Goal: Task Accomplishment & Management: Complete application form

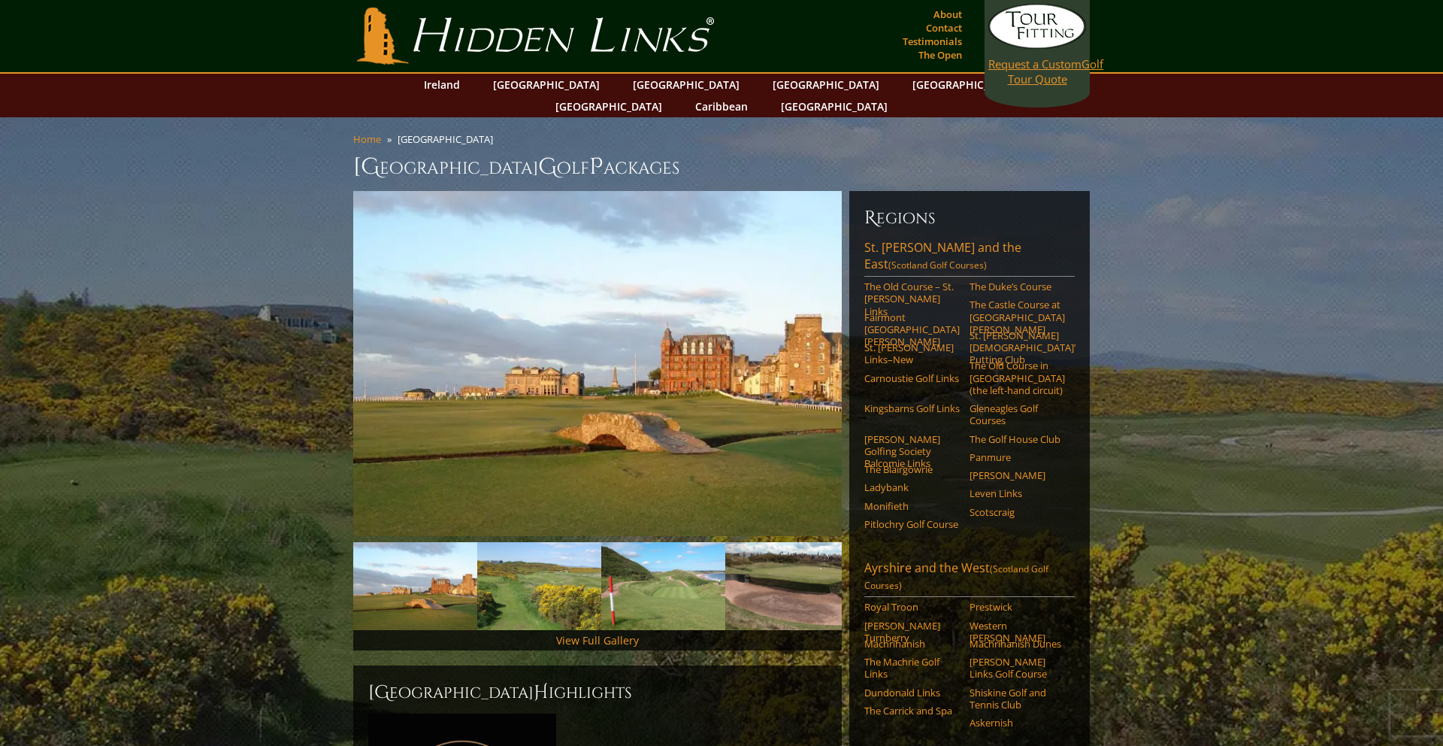
click at [1027, 72] on link "Request a Custom Golf Tour Quote" at bounding box center [1037, 45] width 98 height 83
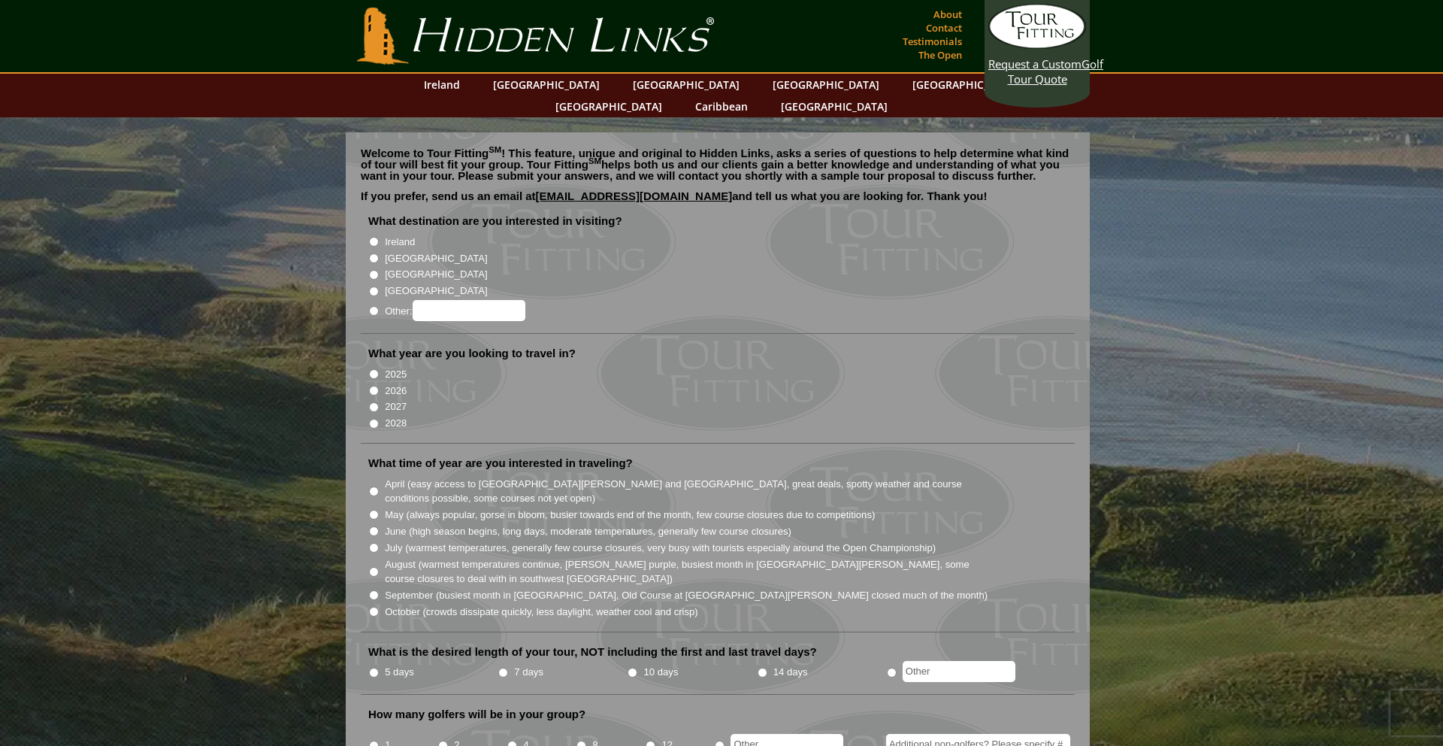
click at [376, 253] on input "[GEOGRAPHIC_DATA]" at bounding box center [374, 258] width 10 height 10
radio input "true"
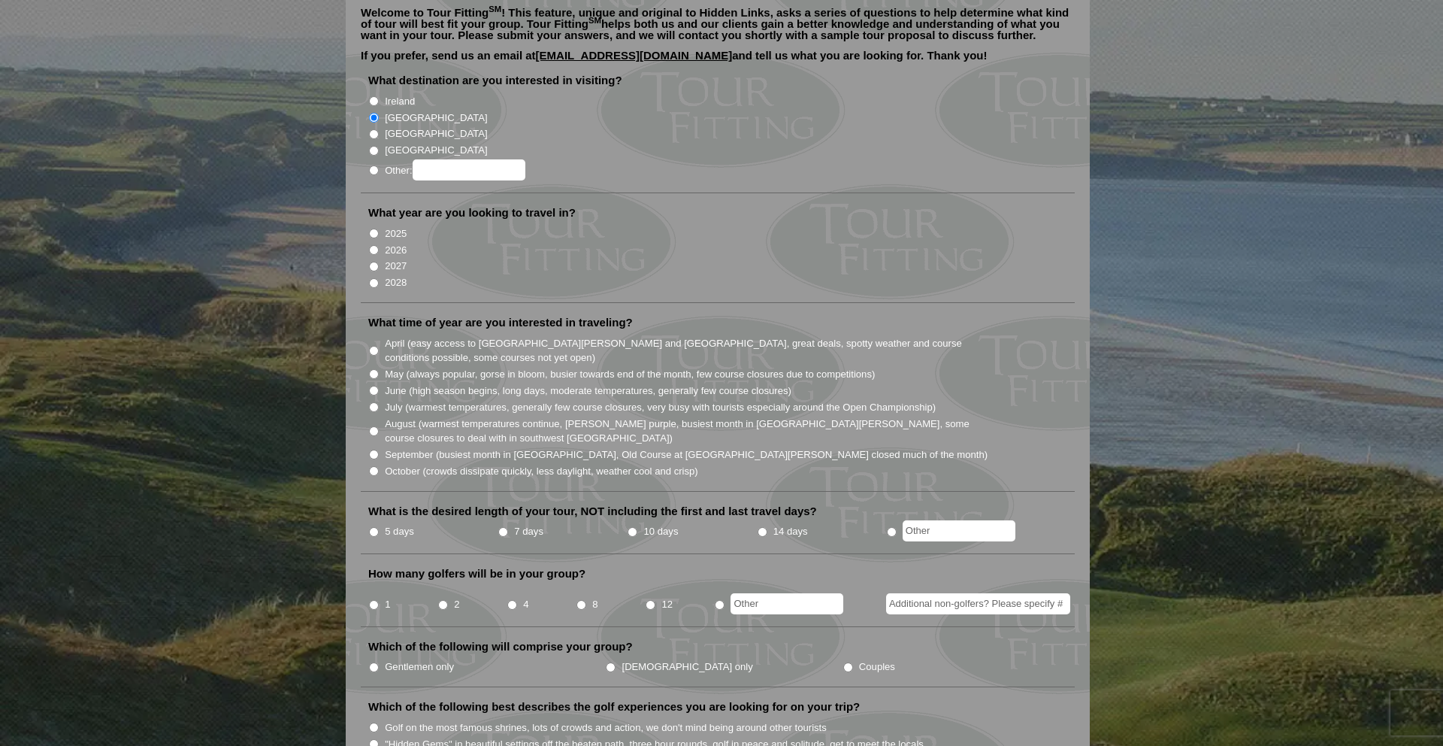
scroll to position [143, 0]
click at [374, 259] on input "2027" at bounding box center [374, 264] width 10 height 10
radio input "true"
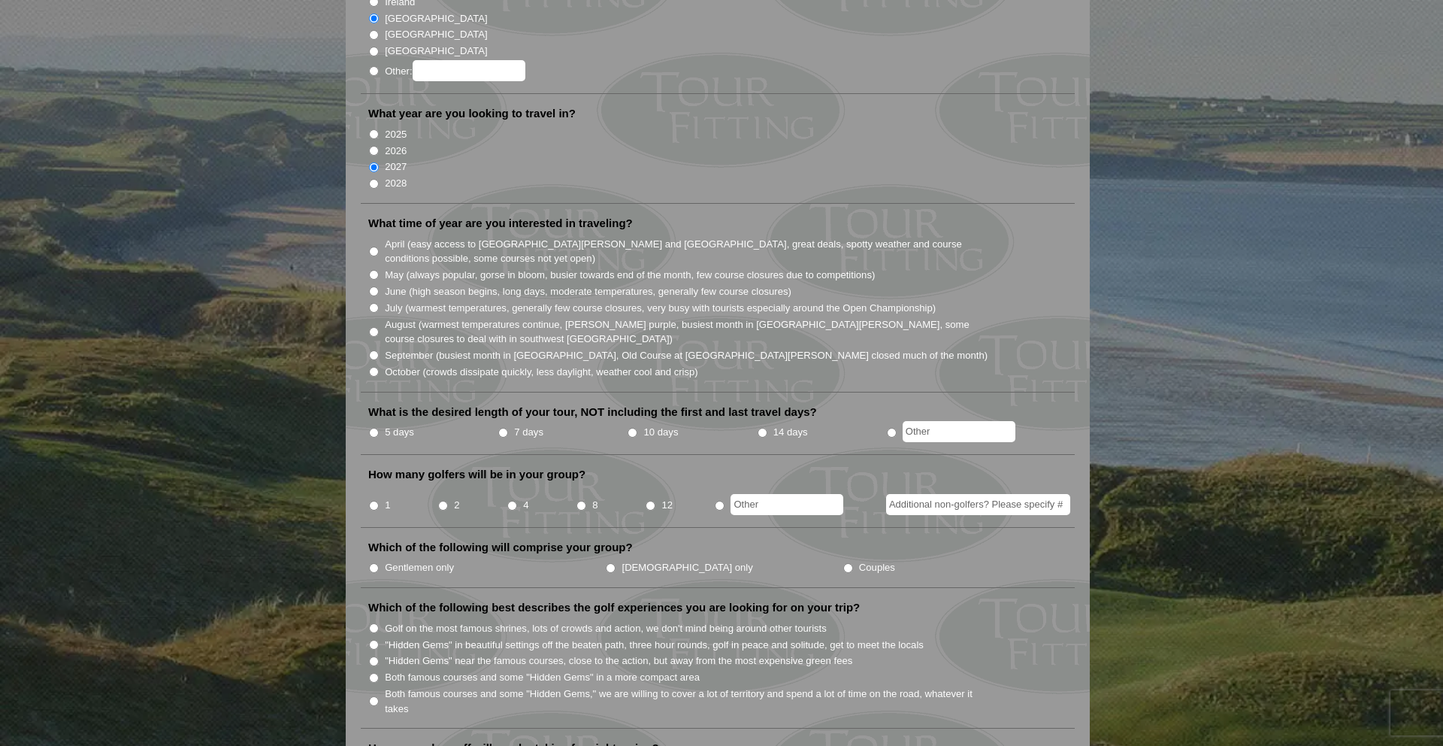
scroll to position [246, 0]
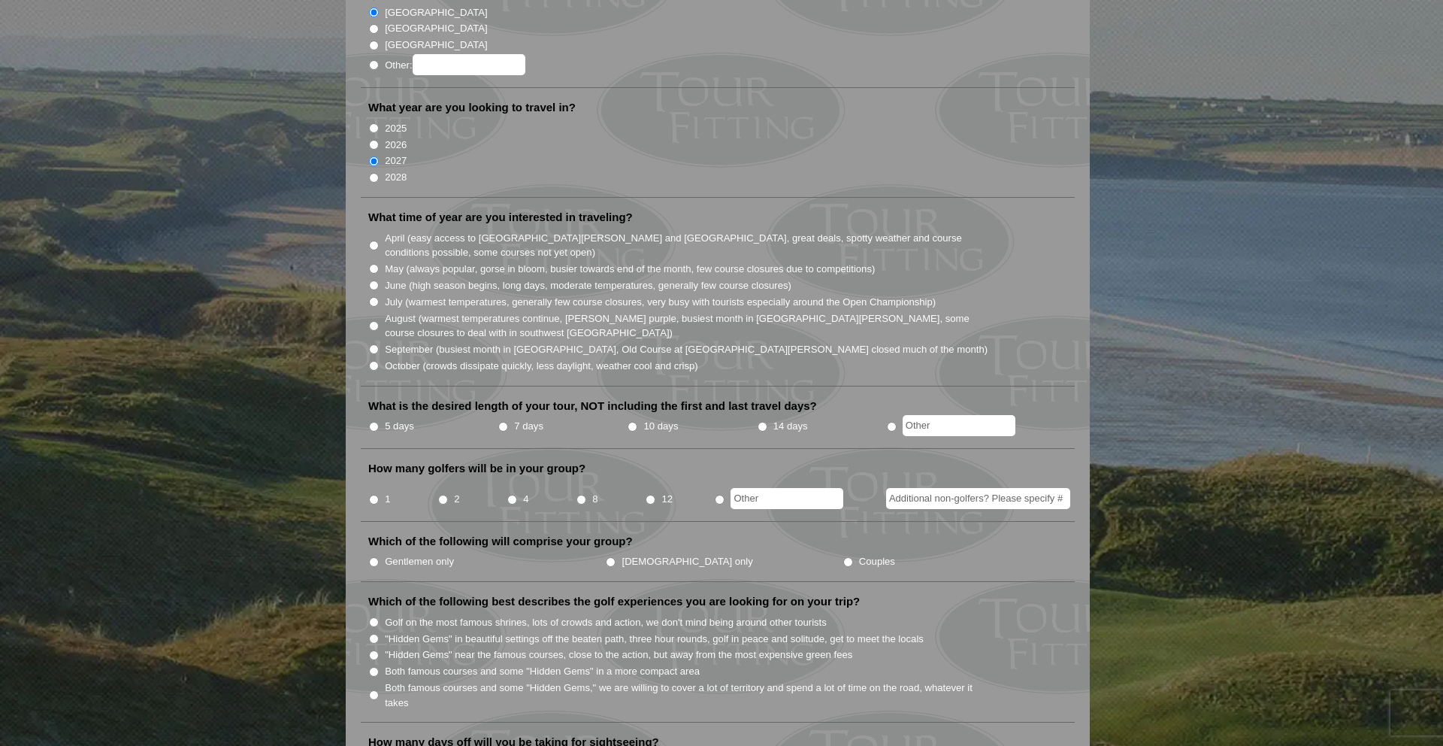
click at [375, 280] on input "June (high season begins, long days, moderate temperatures, generally few cours…" at bounding box center [374, 285] width 10 height 10
radio input "true"
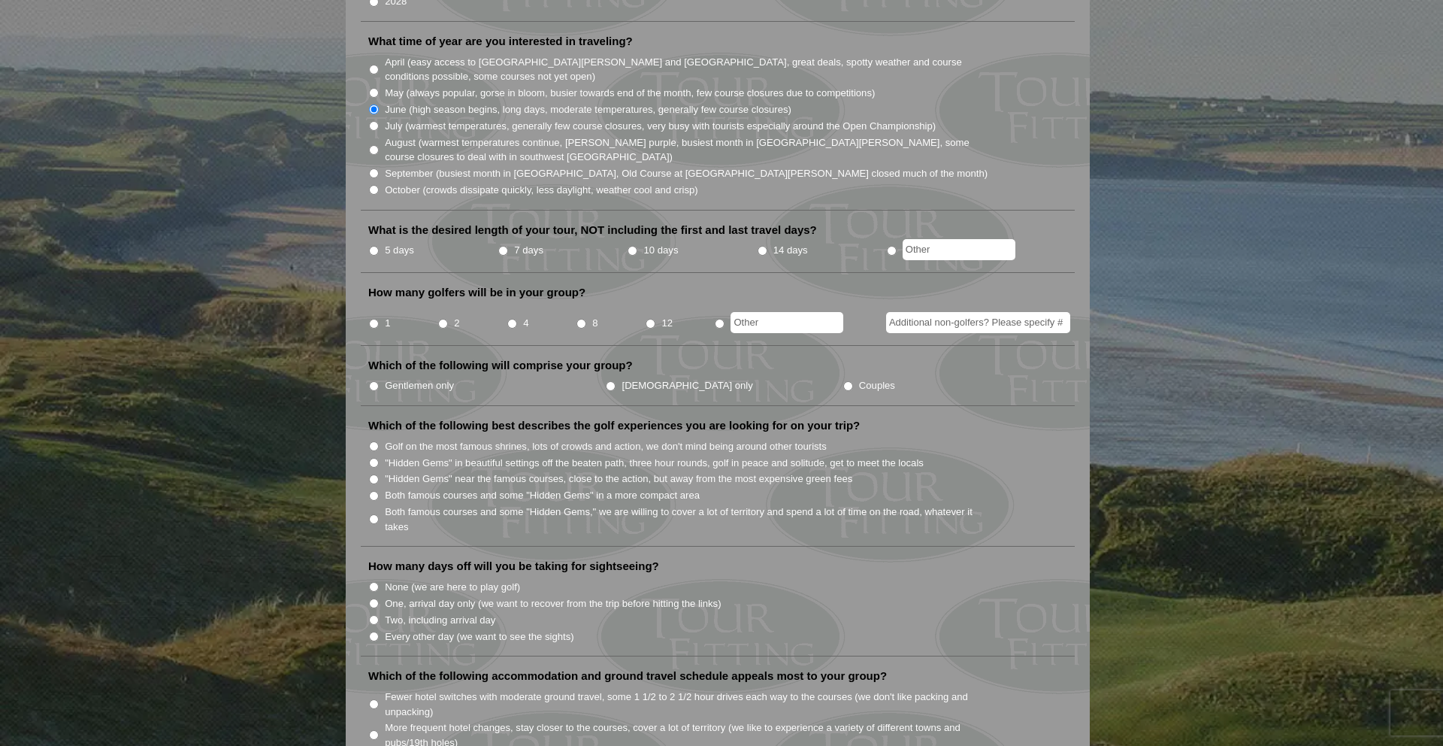
scroll to position [422, 0]
click at [374, 245] on input "5 days" at bounding box center [374, 250] width 10 height 10
radio input "true"
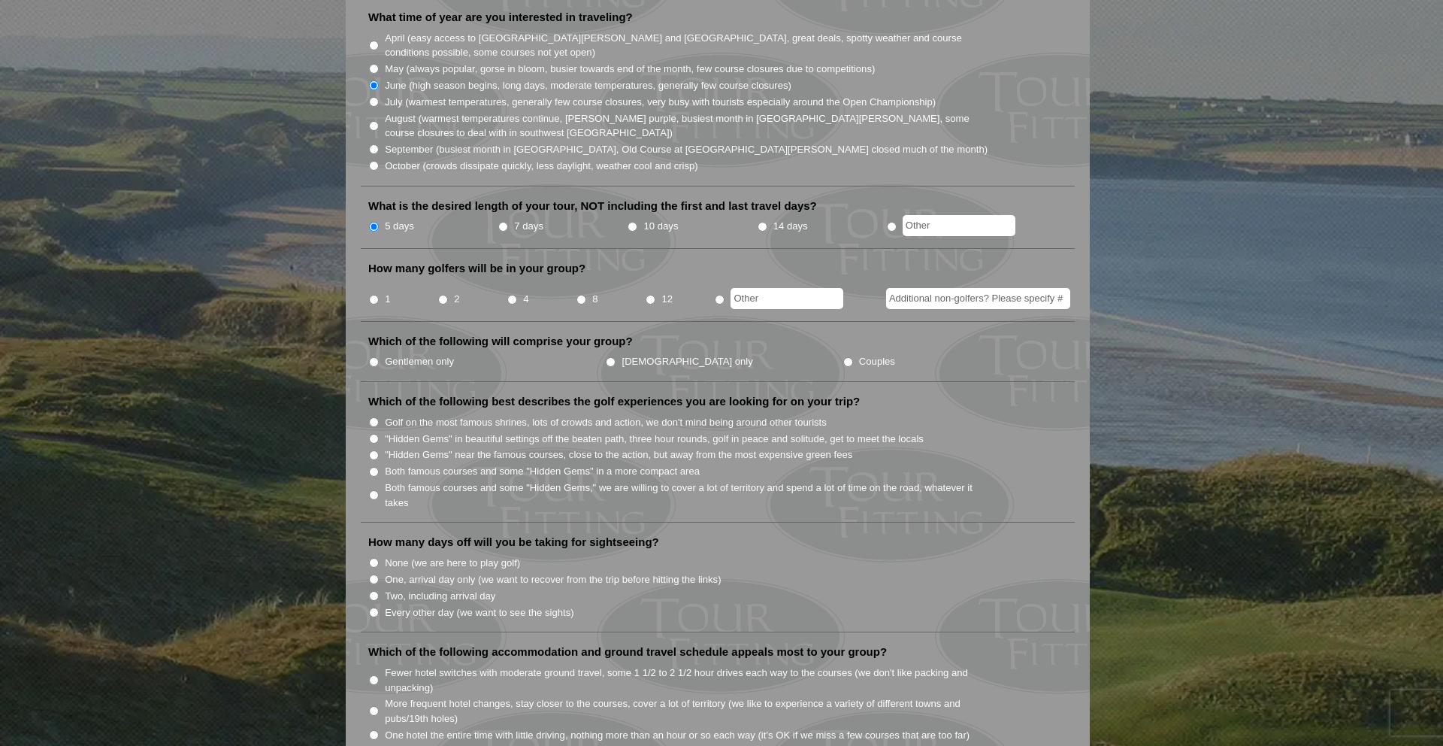
scroll to position [446, 0]
click at [514, 294] on input "4" at bounding box center [512, 299] width 10 height 10
radio input "true"
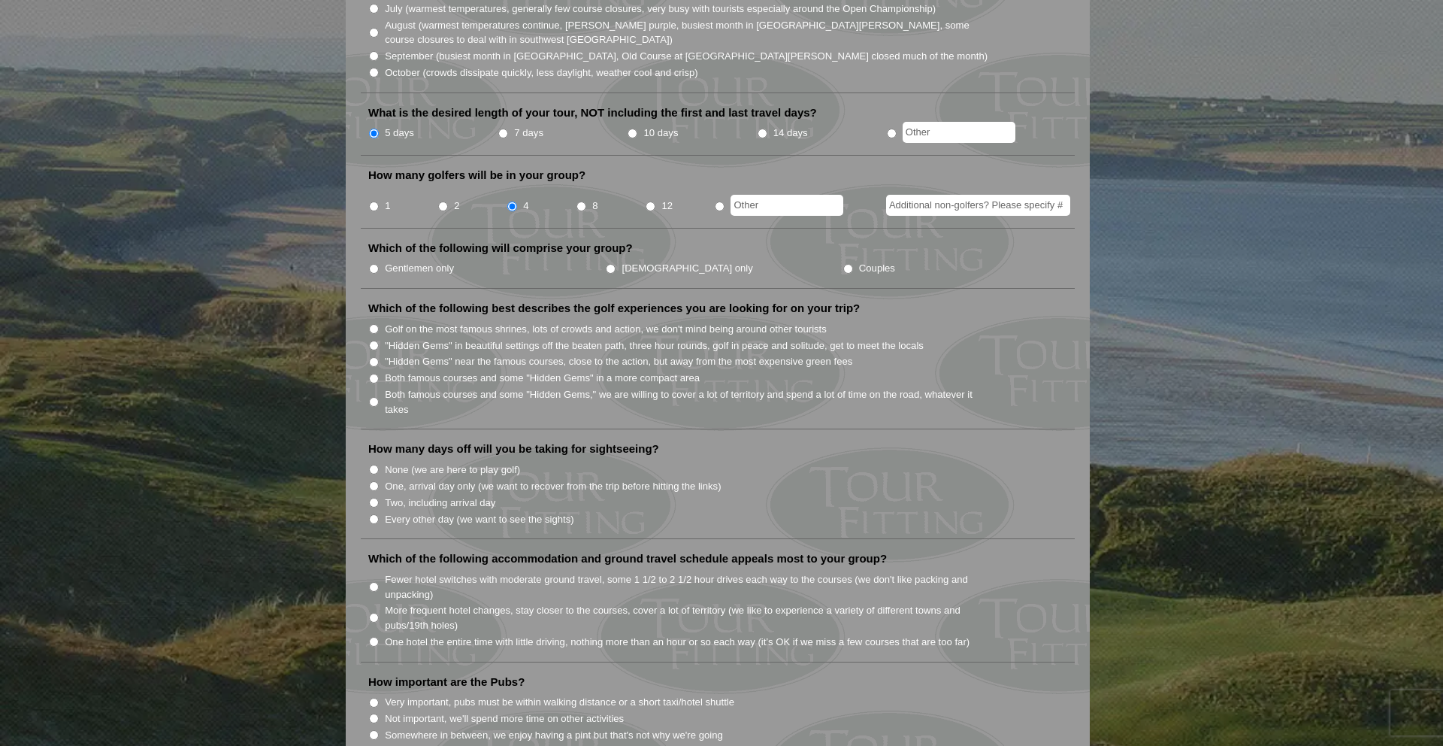
scroll to position [540, 0]
click at [843, 263] on input "Couples" at bounding box center [848, 268] width 10 height 10
radio input "true"
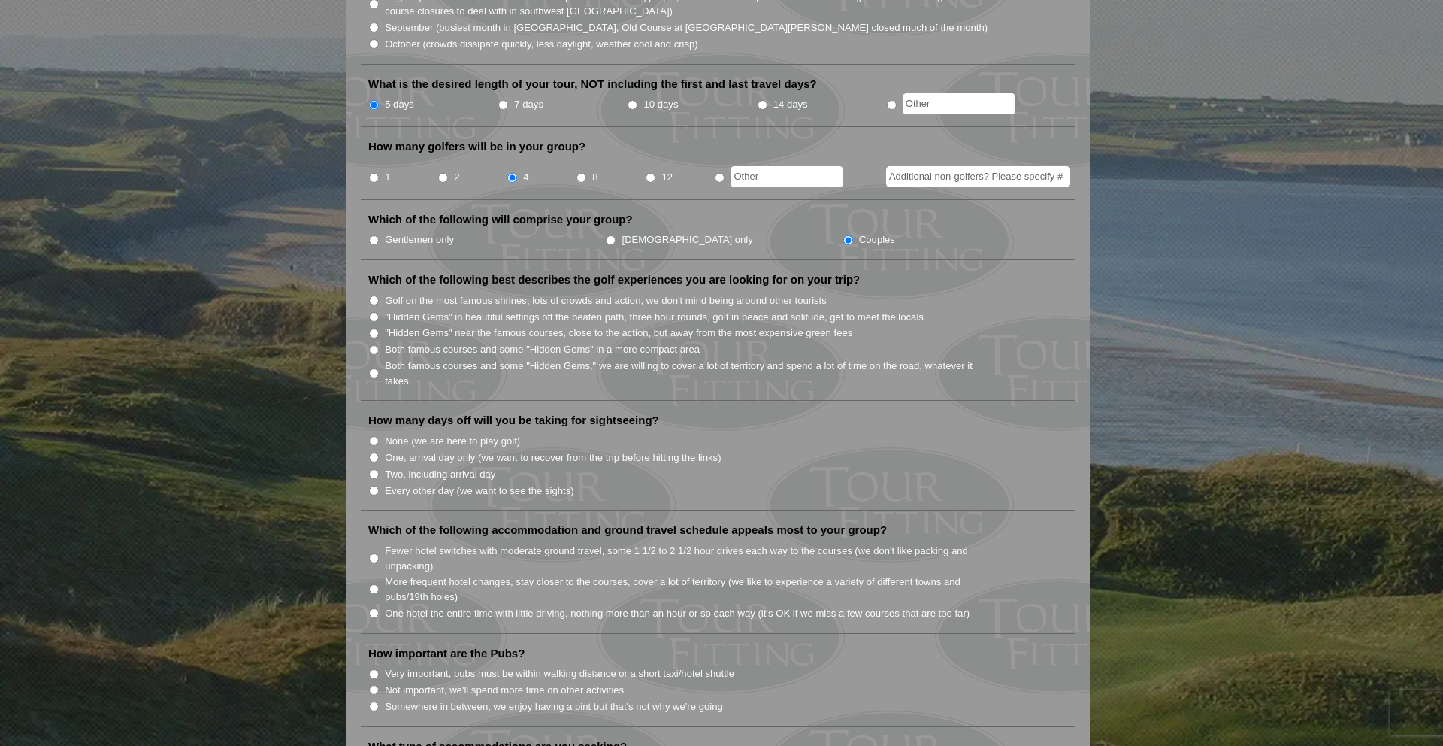
scroll to position [602, 0]
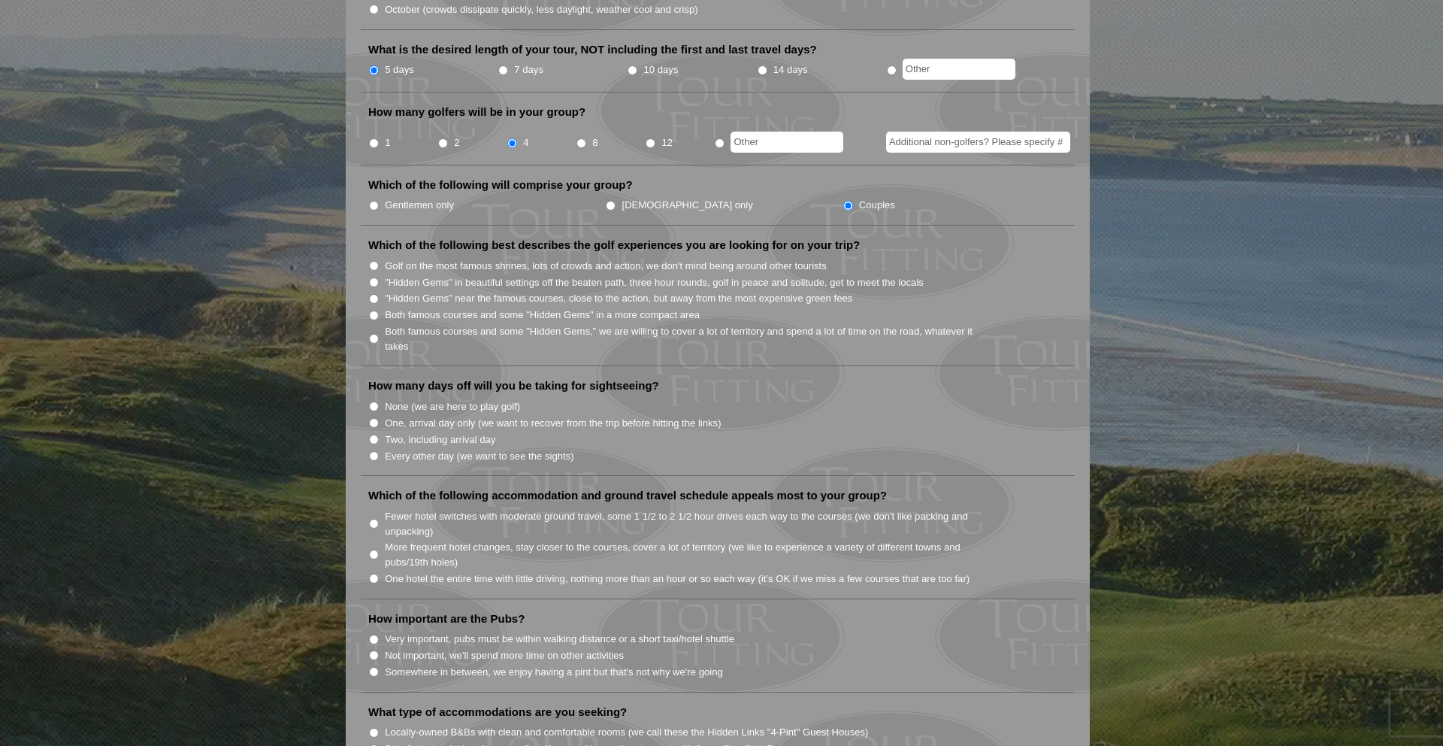
click at [374, 310] on input "Both famous courses and some "Hidden Gems" in a more compact area" at bounding box center [374, 315] width 10 height 10
radio input "true"
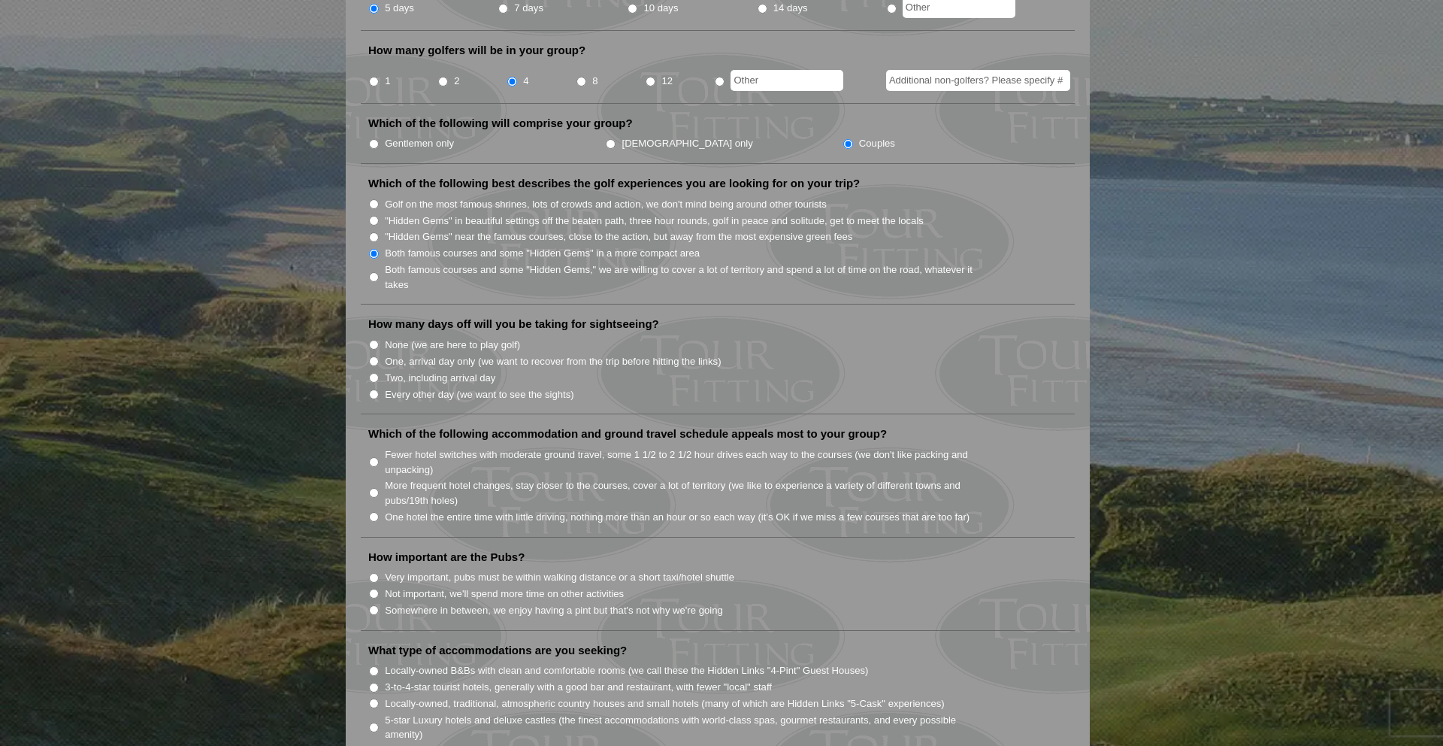
scroll to position [665, 0]
click at [373, 388] on input "Every other day (we want to see the sights)" at bounding box center [374, 393] width 10 height 10
radio input "true"
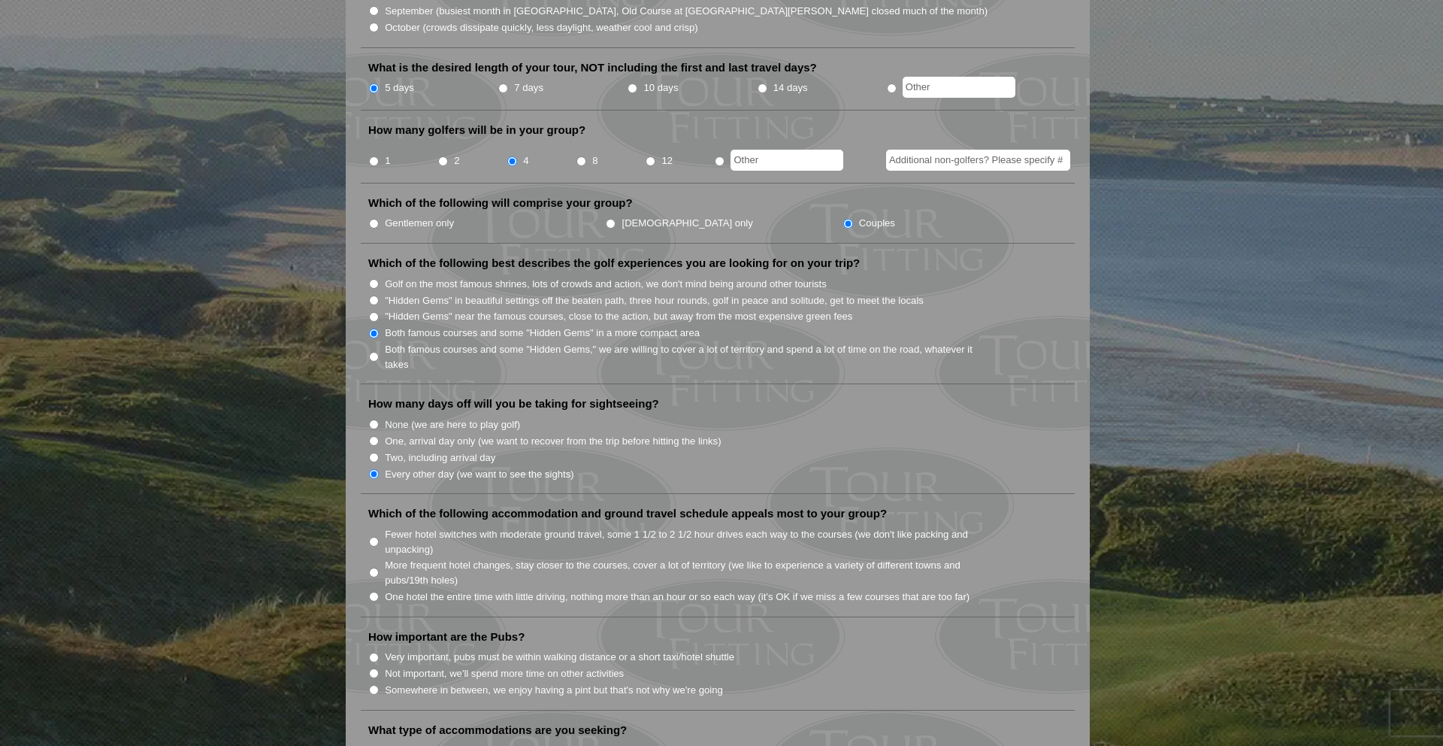
scroll to position [559, 0]
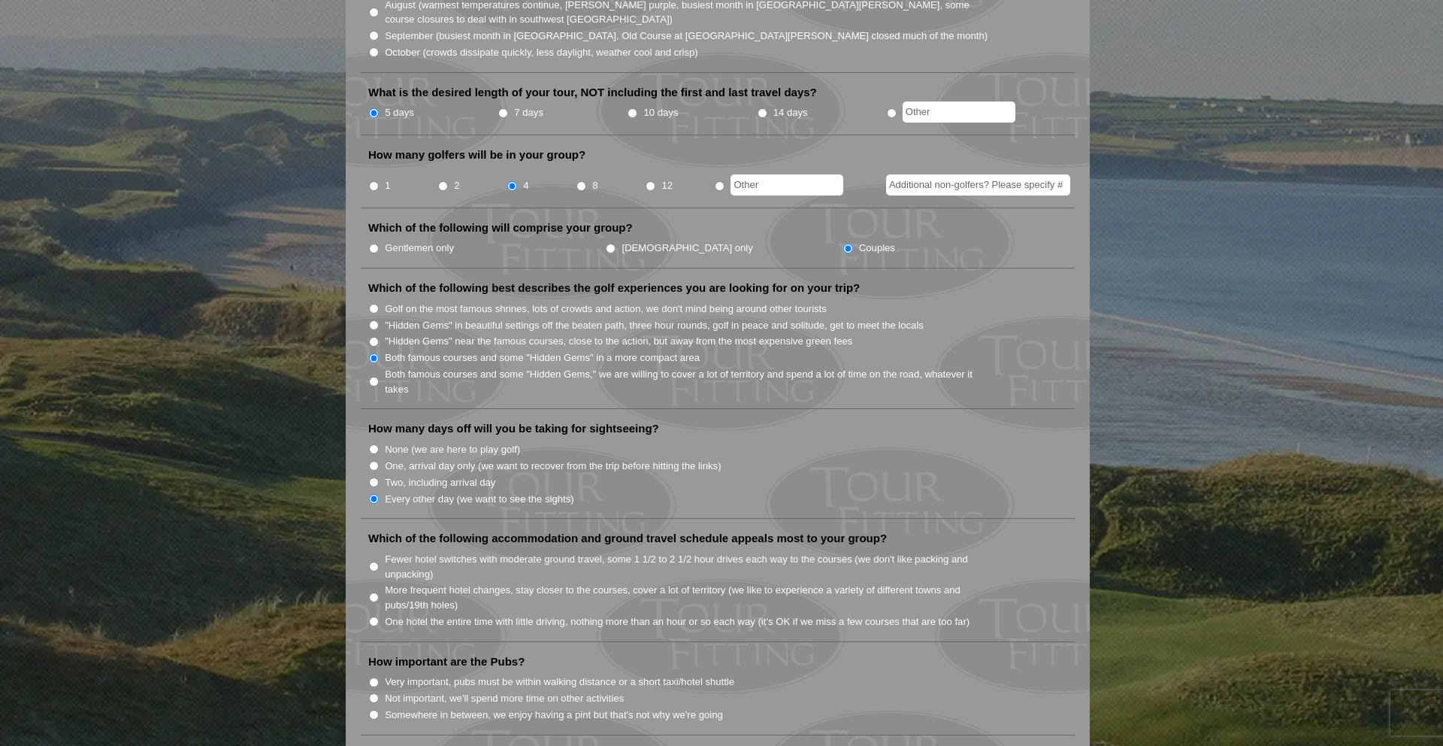
click at [505, 108] on input "7 days" at bounding box center [503, 113] width 10 height 10
radio input "true"
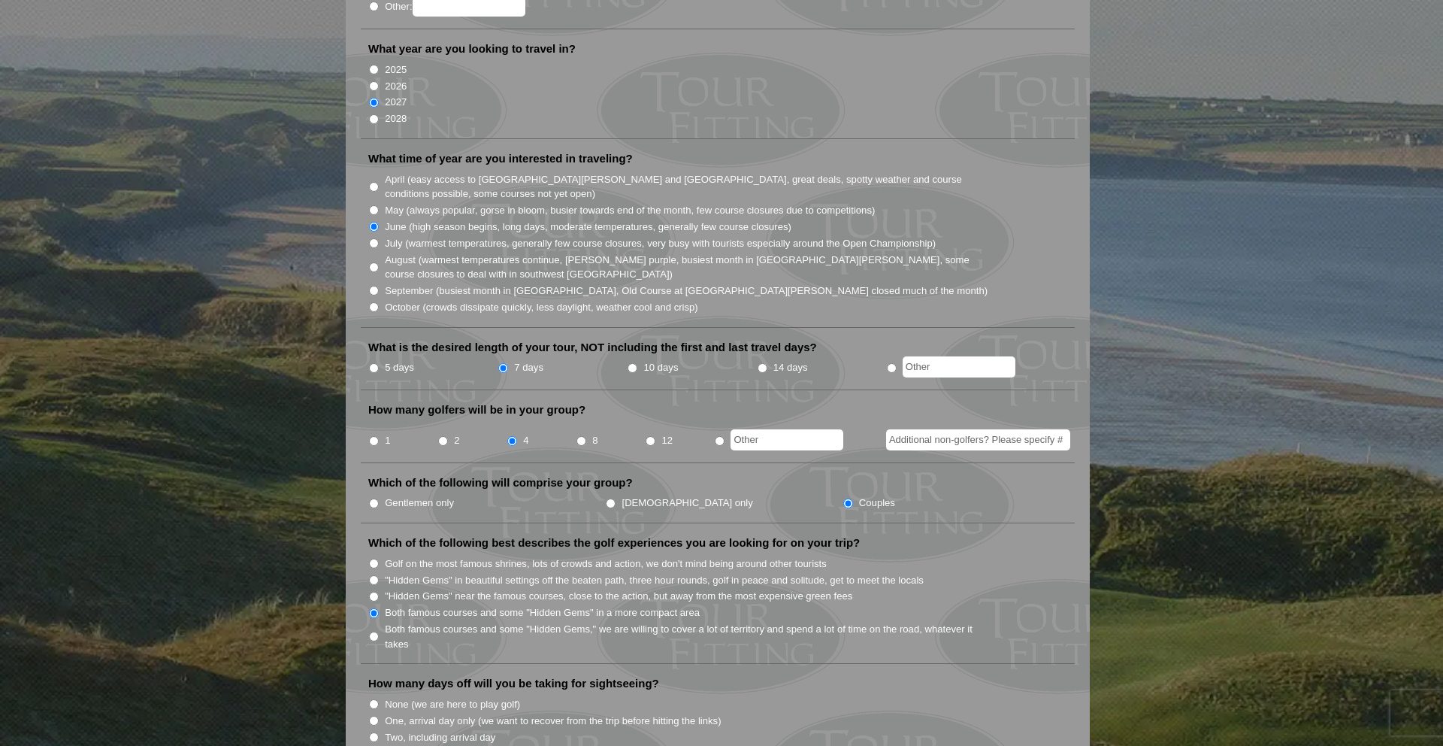
scroll to position [294, 0]
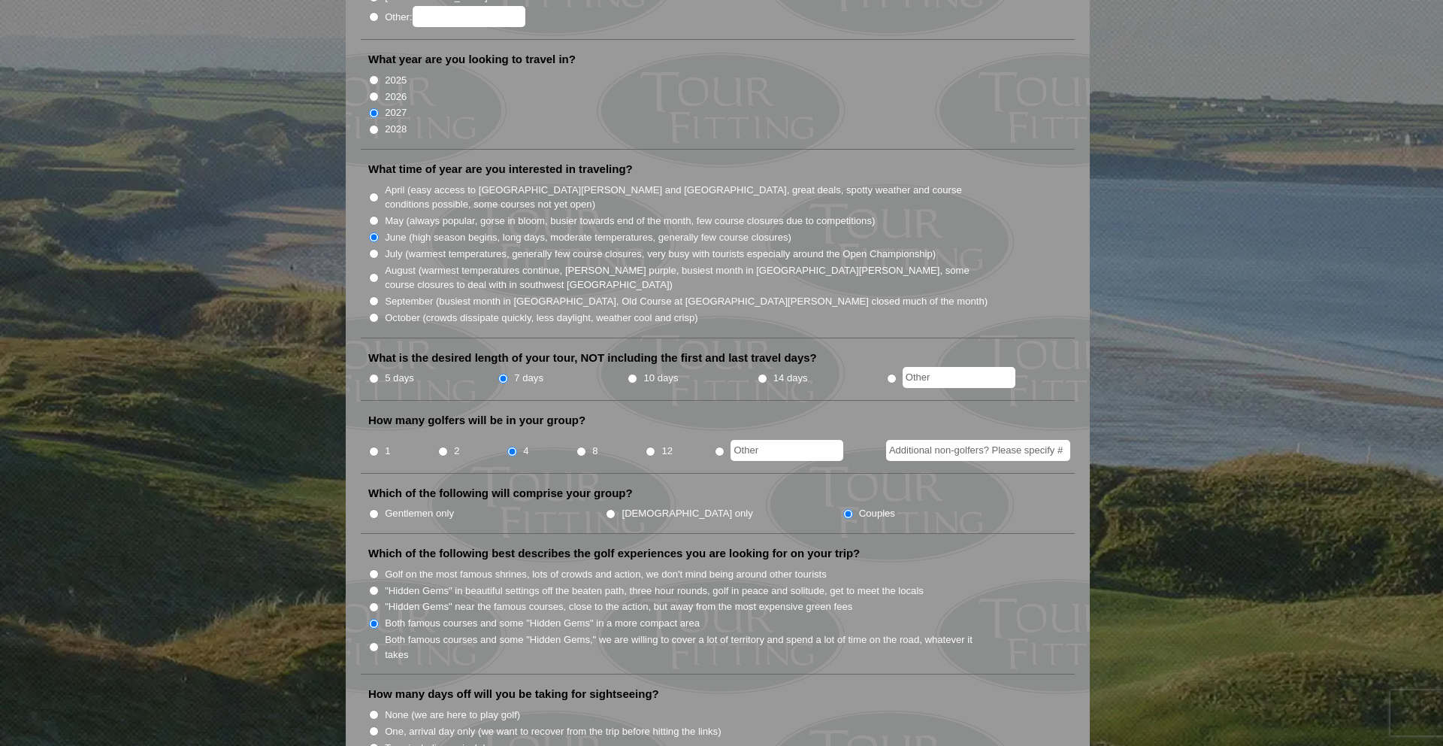
click at [374, 374] on input "5 days" at bounding box center [374, 379] width 10 height 10
radio input "true"
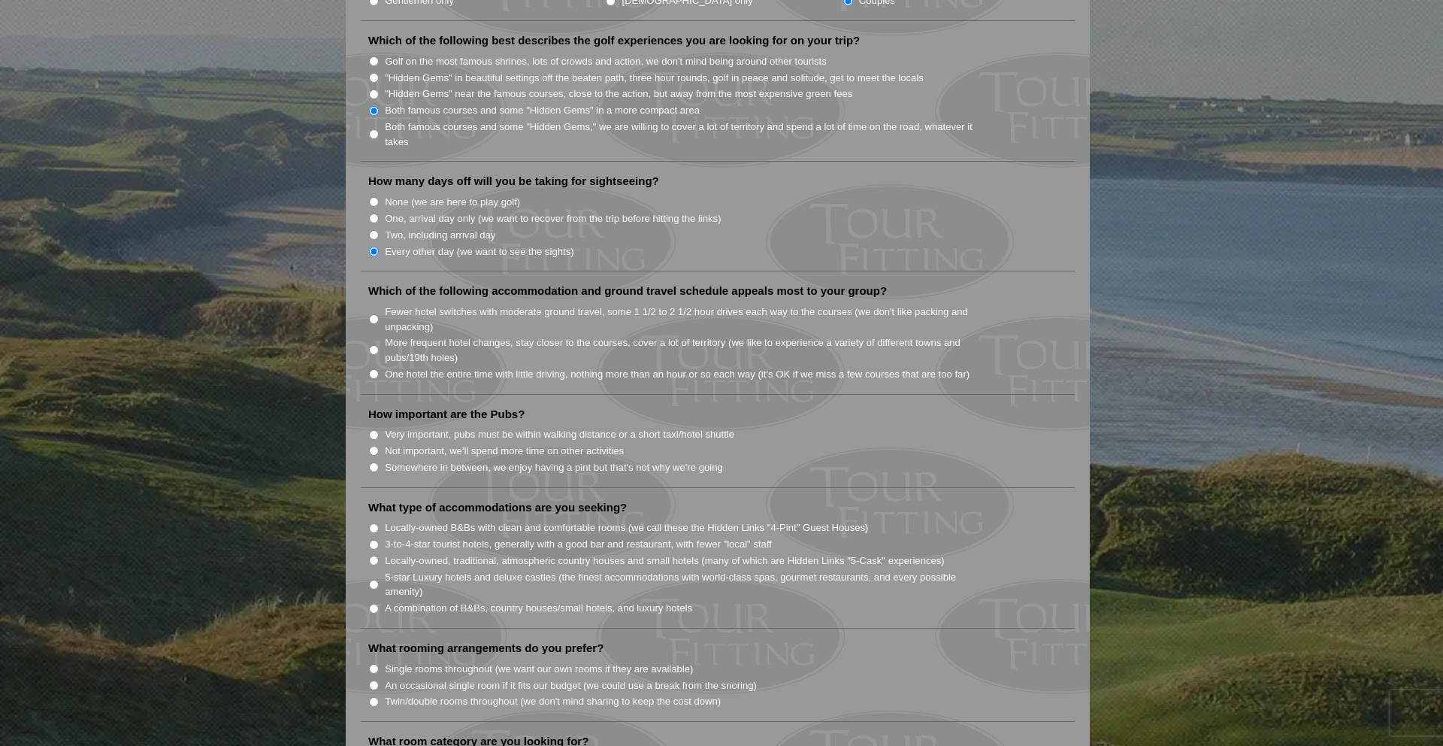
scroll to position [807, 0]
click at [374, 368] on input "One hotel the entire time with little driving, nothing more than an hour or so …" at bounding box center [374, 373] width 10 height 10
radio input "true"
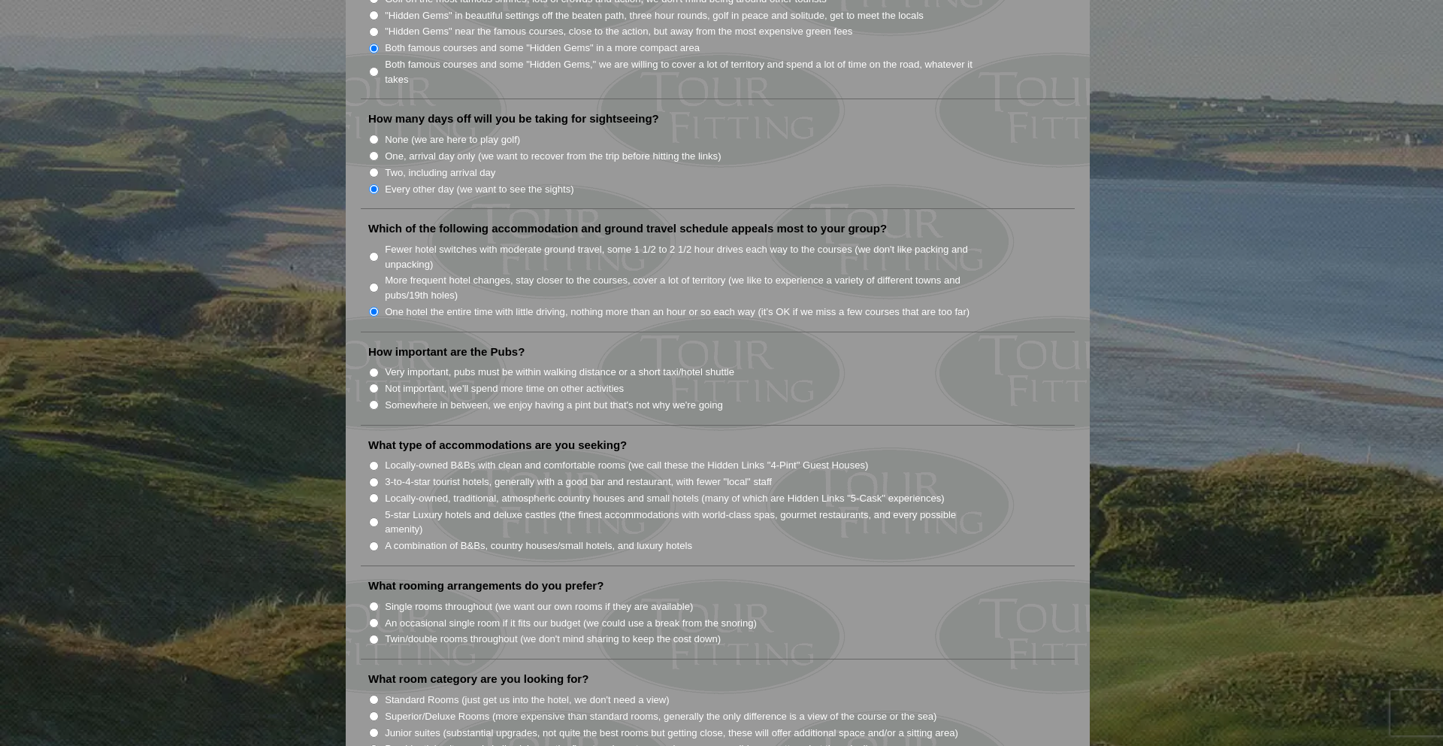
scroll to position [871, 0]
click at [374, 398] on input "Somewhere in between, we enjoy having a pint but that's not why we're going" at bounding box center [374, 403] width 10 height 10
radio input "true"
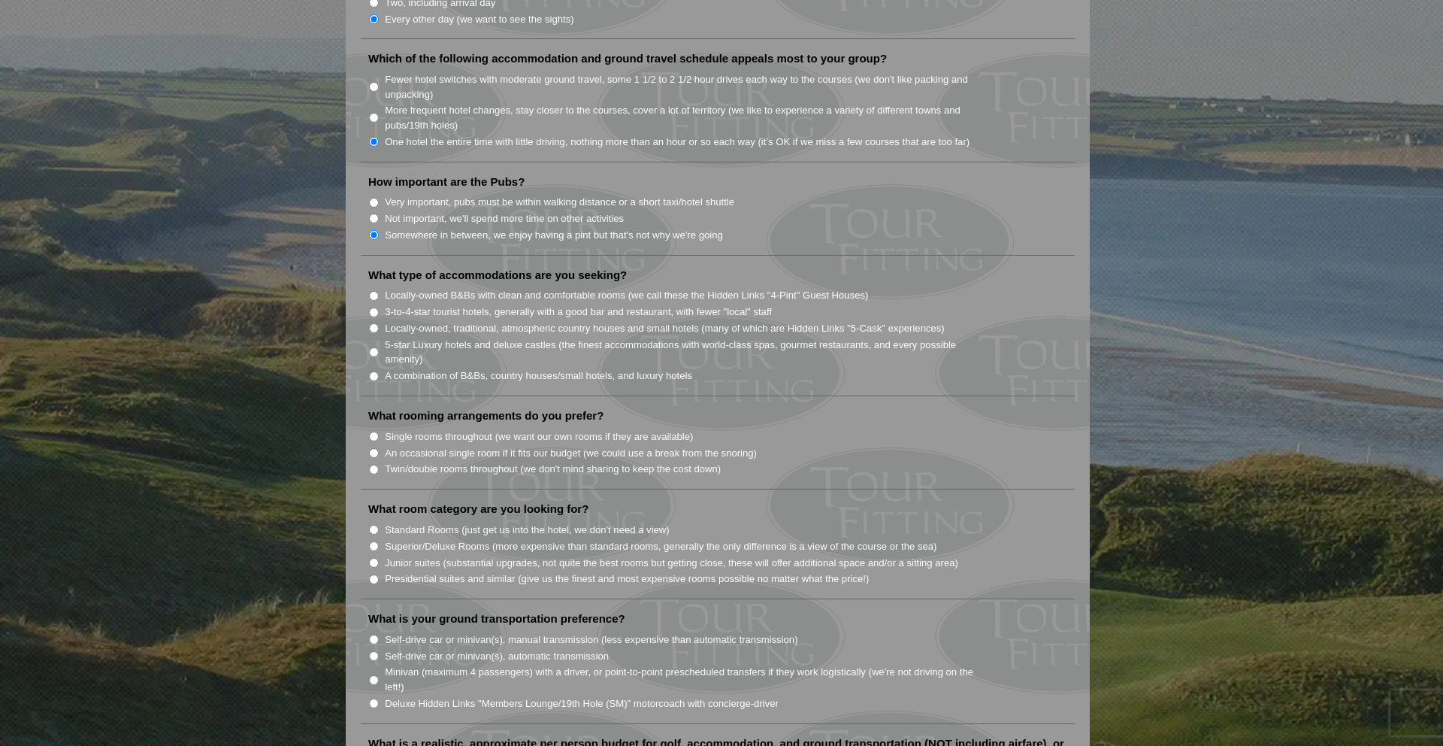
scroll to position [1046, 0]
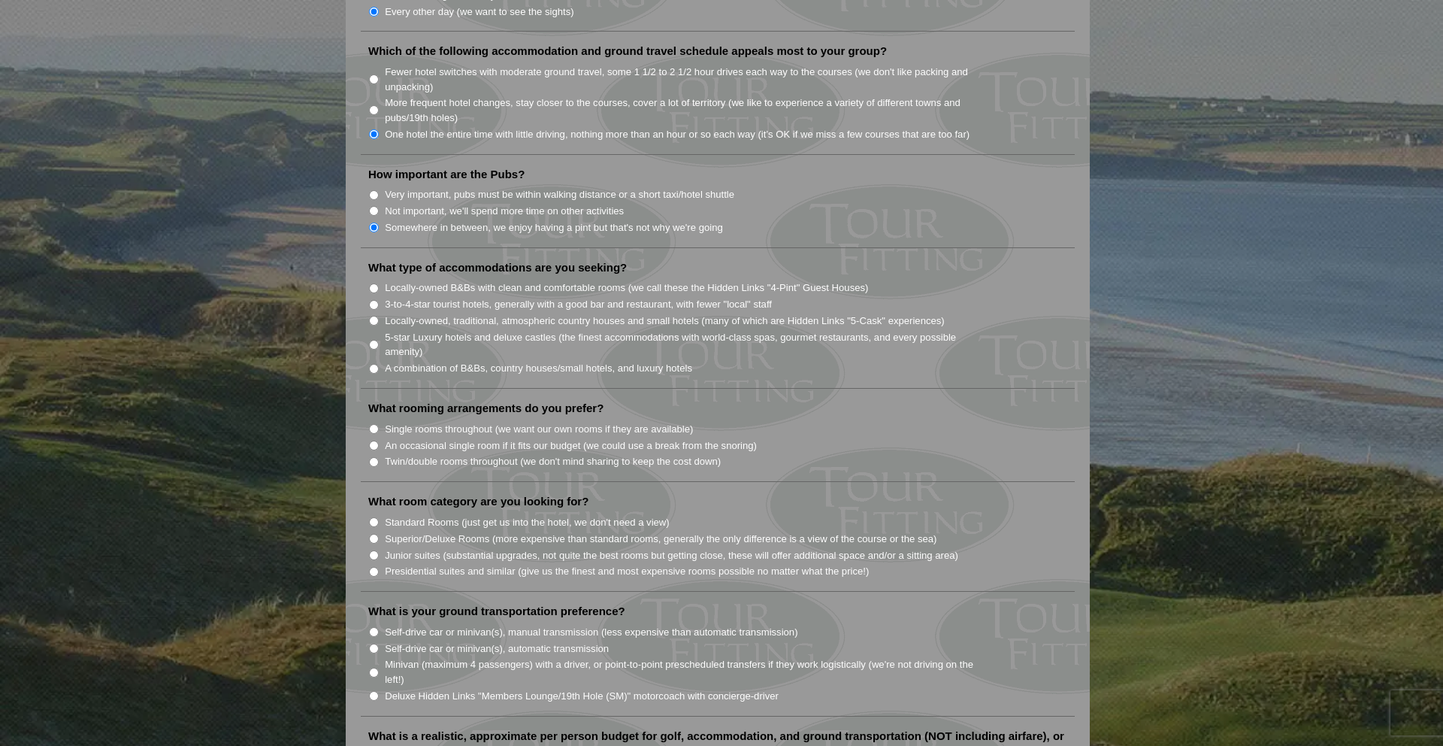
click at [374, 340] on input "5-star Luxury hotels and deluxe castles (the finest accommodations with world-c…" at bounding box center [374, 345] width 10 height 10
radio input "true"
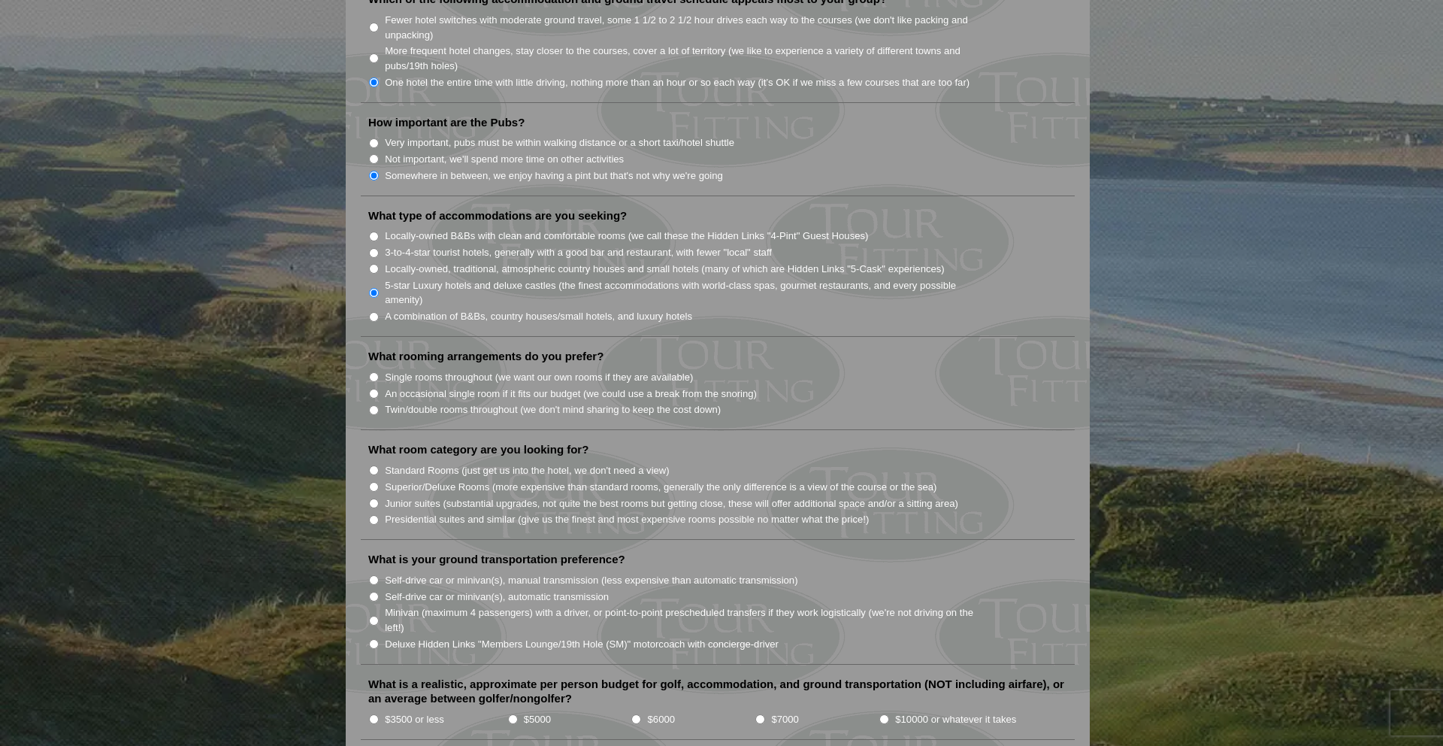
scroll to position [1103, 0]
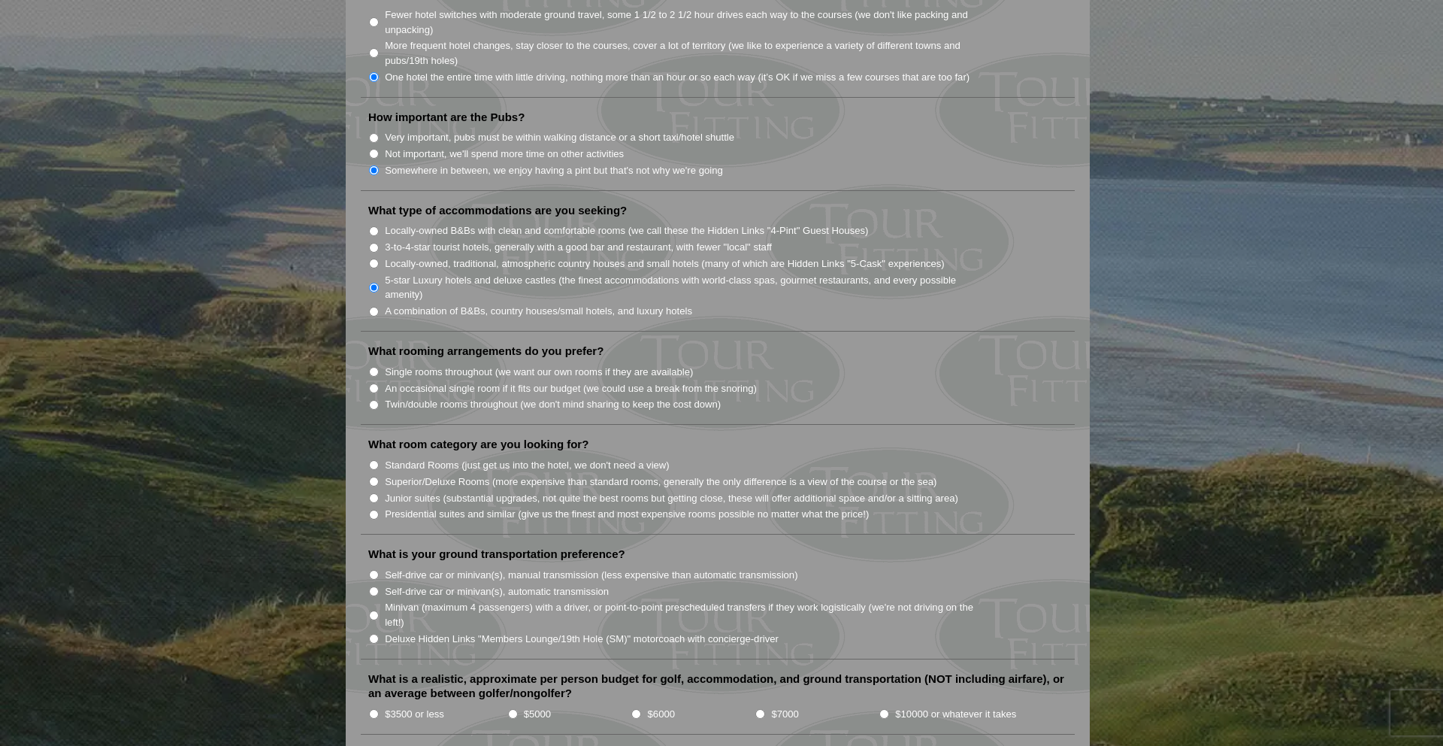
click at [374, 259] on input "Locally-owned, traditional, atmospheric country houses and small hotels (many o…" at bounding box center [374, 264] width 10 height 10
radio input "true"
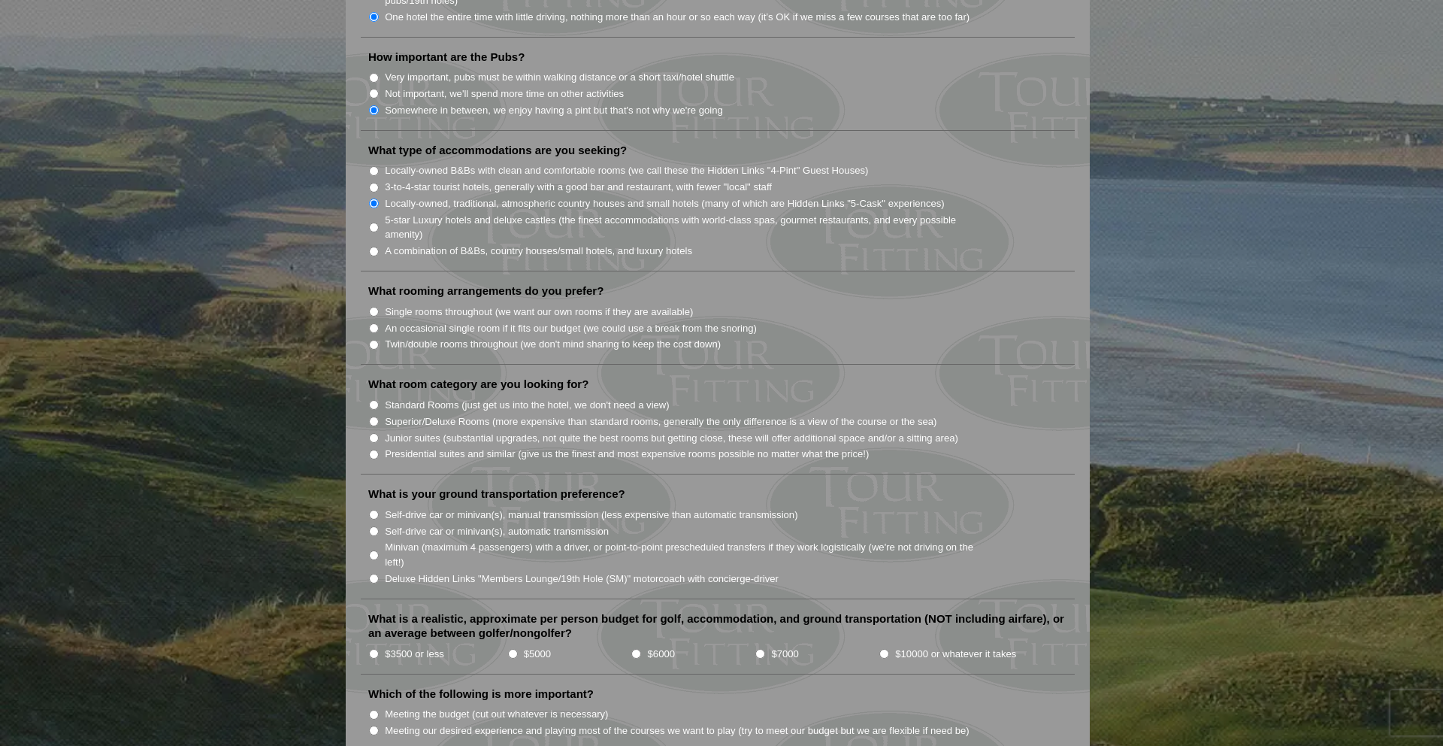
scroll to position [1165, 0]
click at [373, 305] on input "Single rooms throughout (we want our own rooms if they are available)" at bounding box center [374, 310] width 10 height 10
radio input "true"
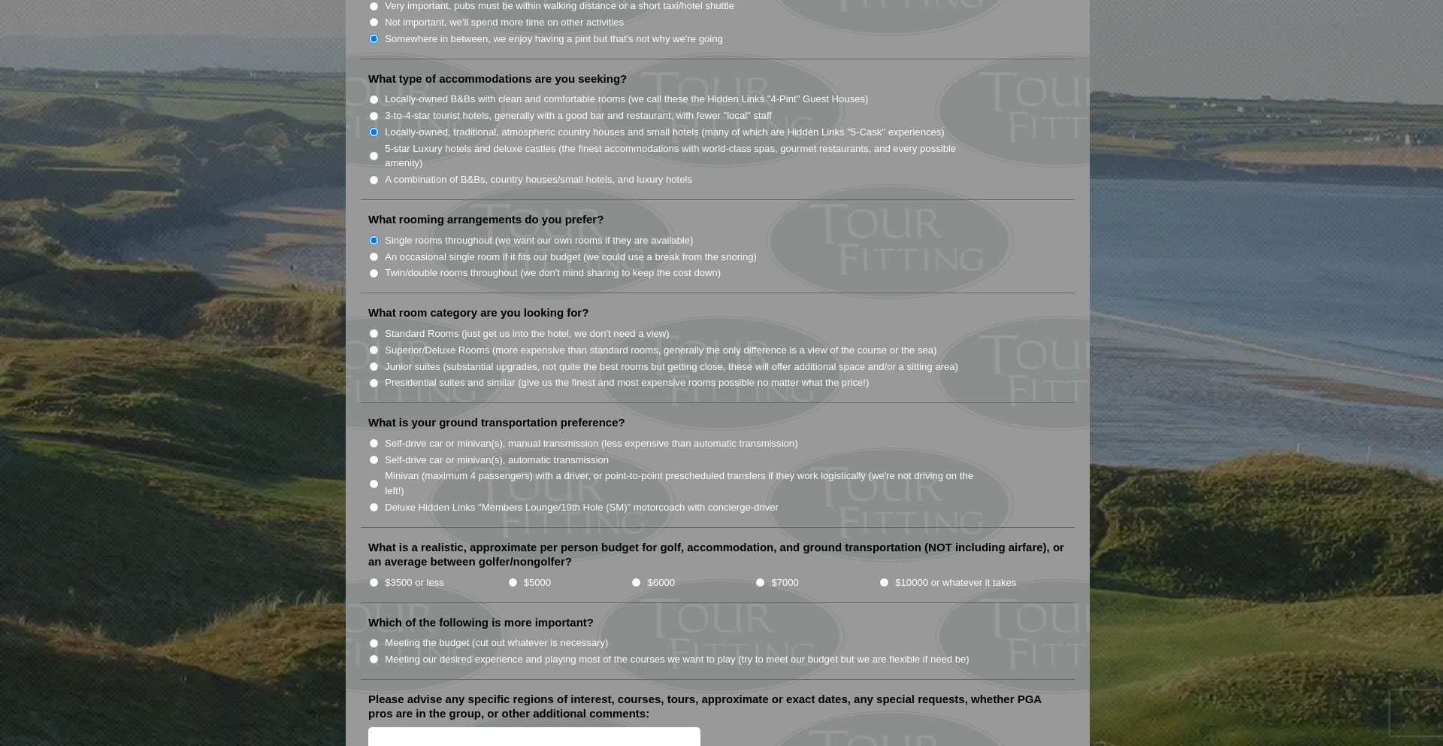
scroll to position [1237, 0]
click at [374, 359] on input "Junior suites (substantial upgrades, not quite the best rooms but getting close…" at bounding box center [374, 364] width 10 height 10
radio input "true"
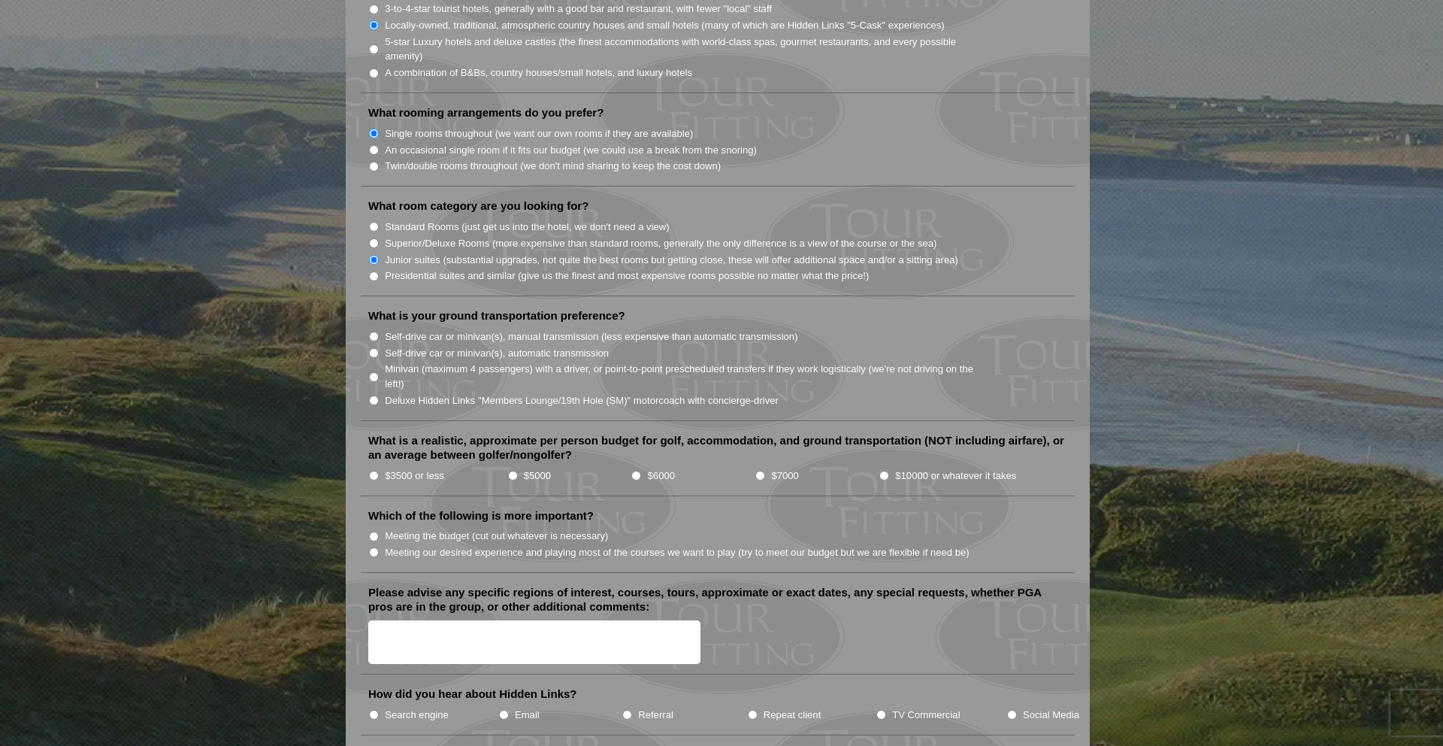
scroll to position [1344, 0]
click at [376, 370] on input "Minivan (maximum 4 passengers) with a driver, or point-to-point prescheduled tr…" at bounding box center [374, 375] width 10 height 10
radio input "true"
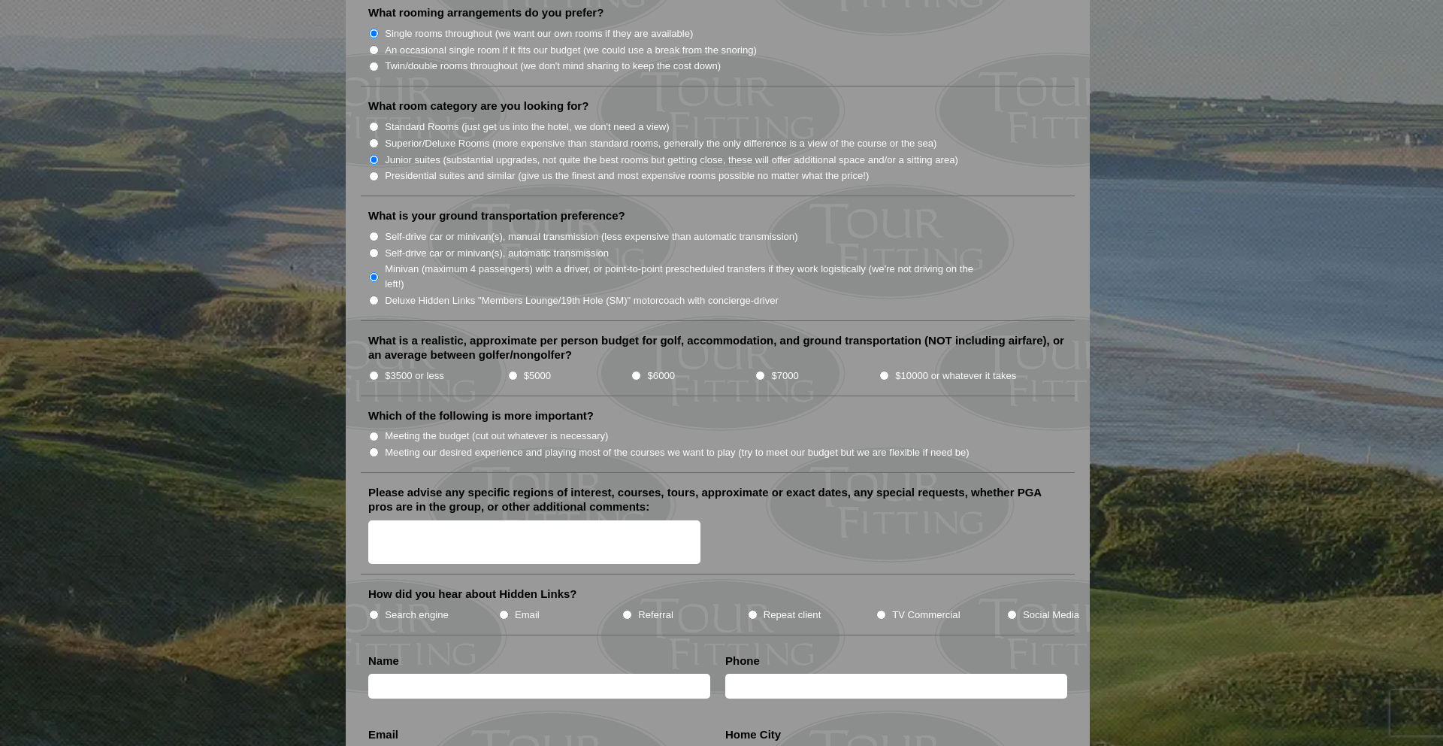
scroll to position [1448, 0]
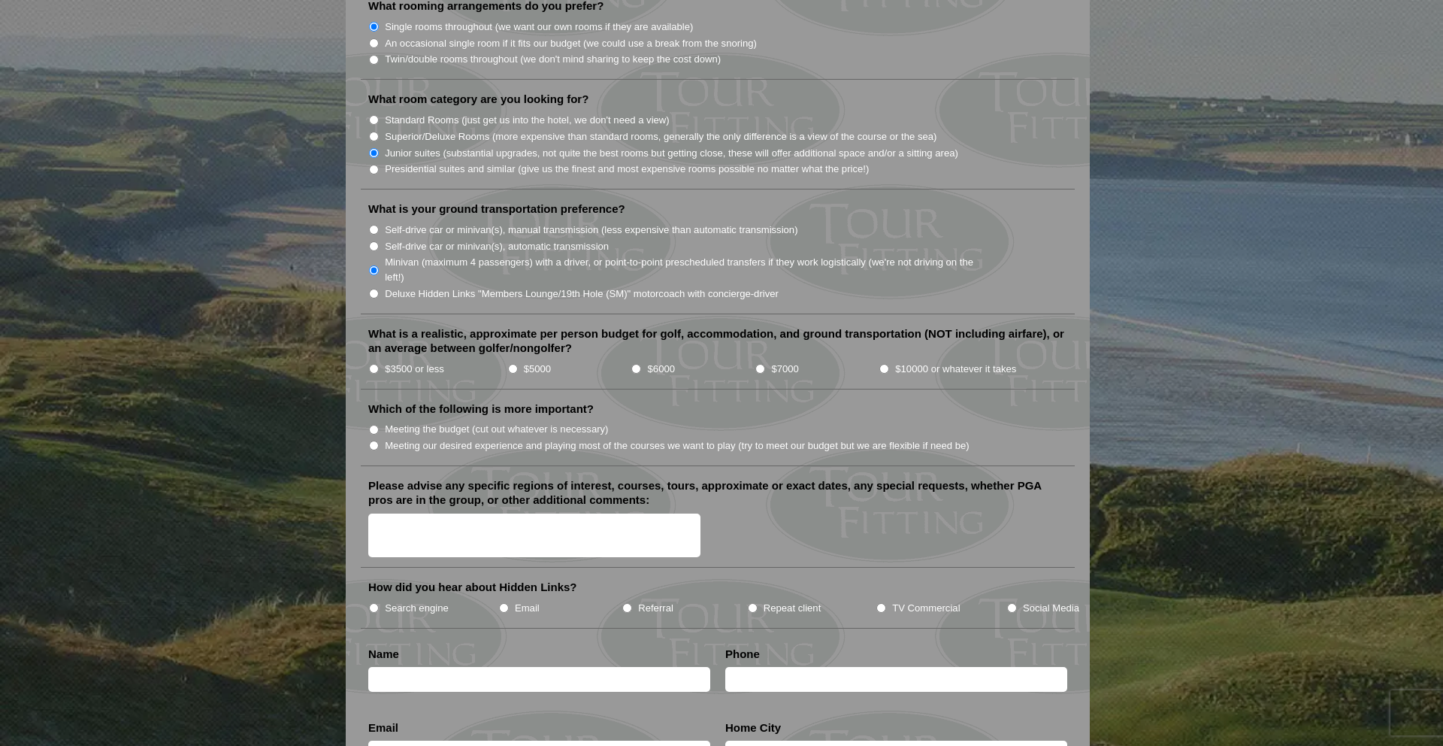
click at [513, 364] on input "$5000" at bounding box center [513, 369] width 10 height 10
radio input "true"
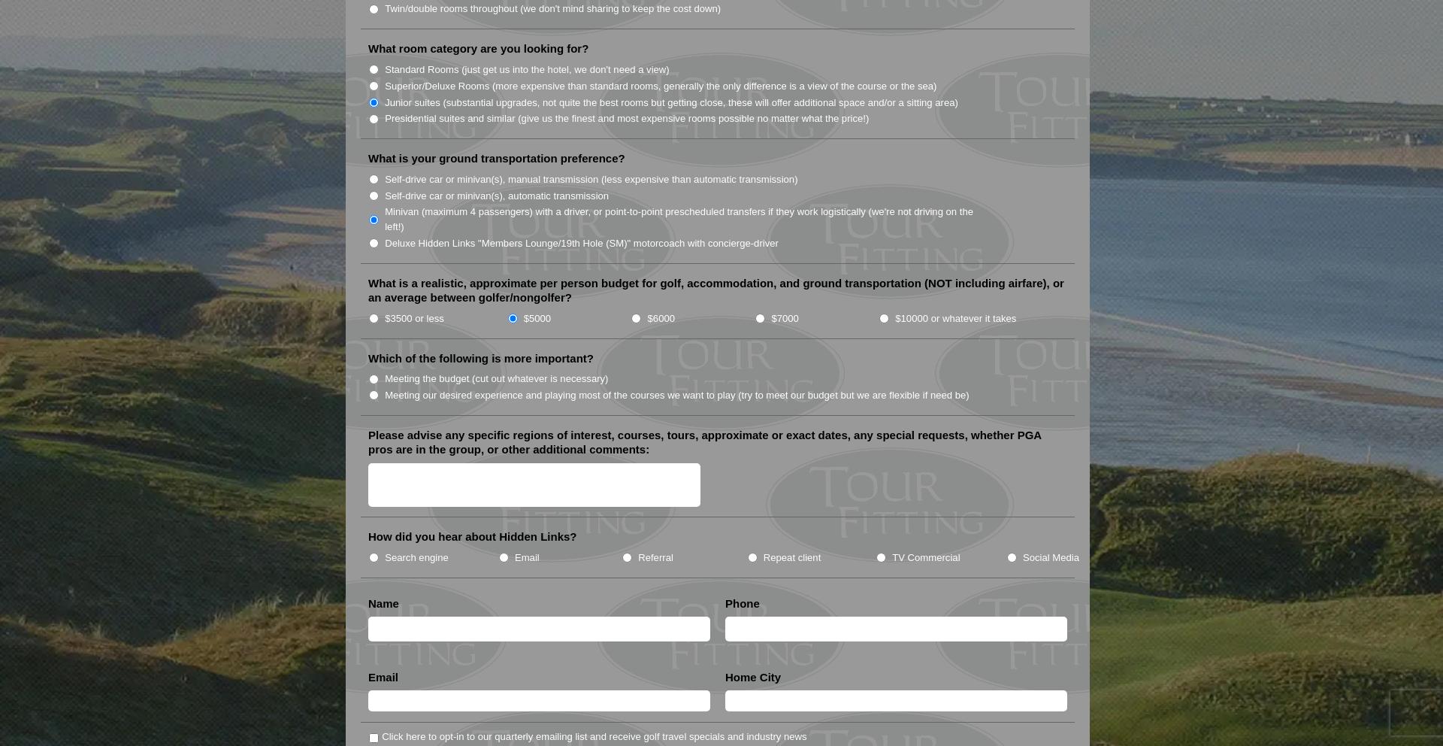
scroll to position [1499, 0]
click at [373, 389] on input "Meeting our desired experience and playing most of the courses we want to play …" at bounding box center [374, 394] width 10 height 10
radio input "true"
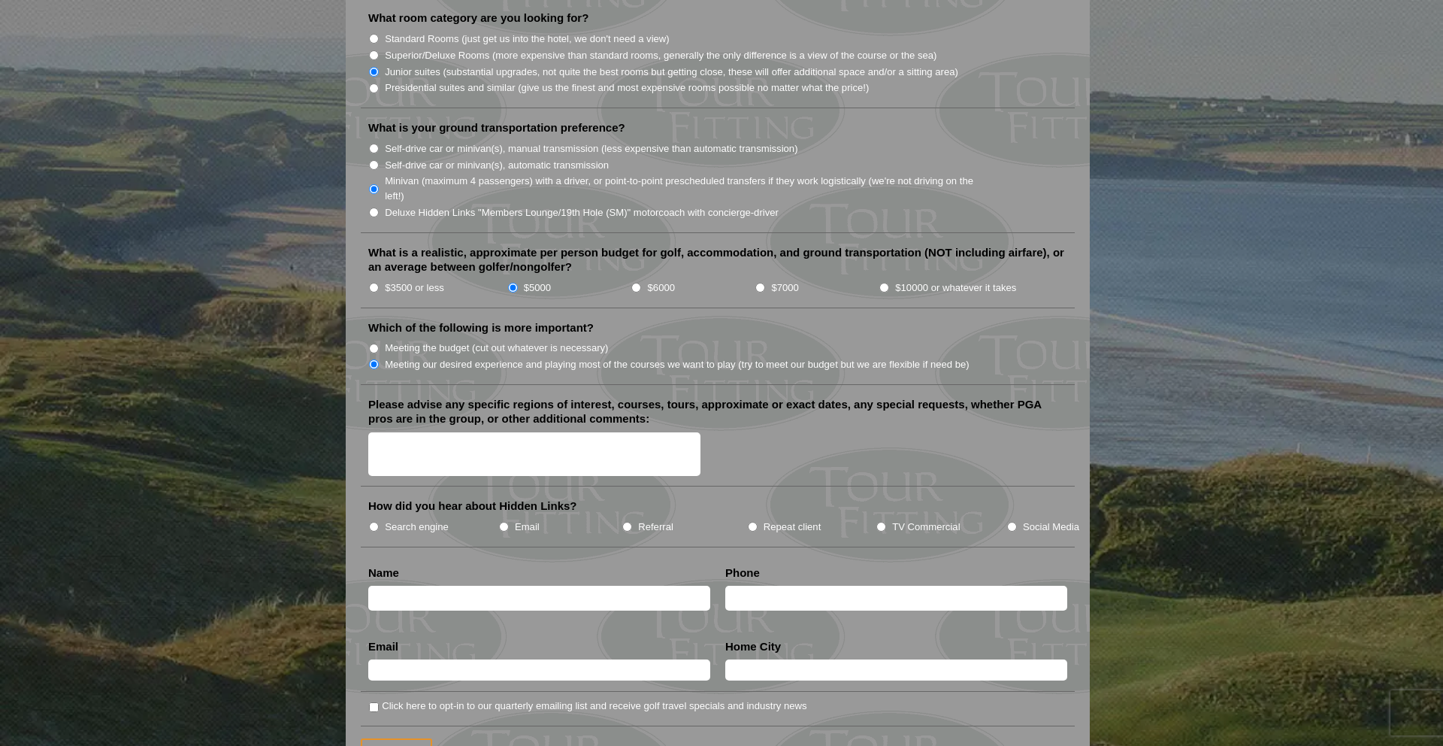
scroll to position [1532, 0]
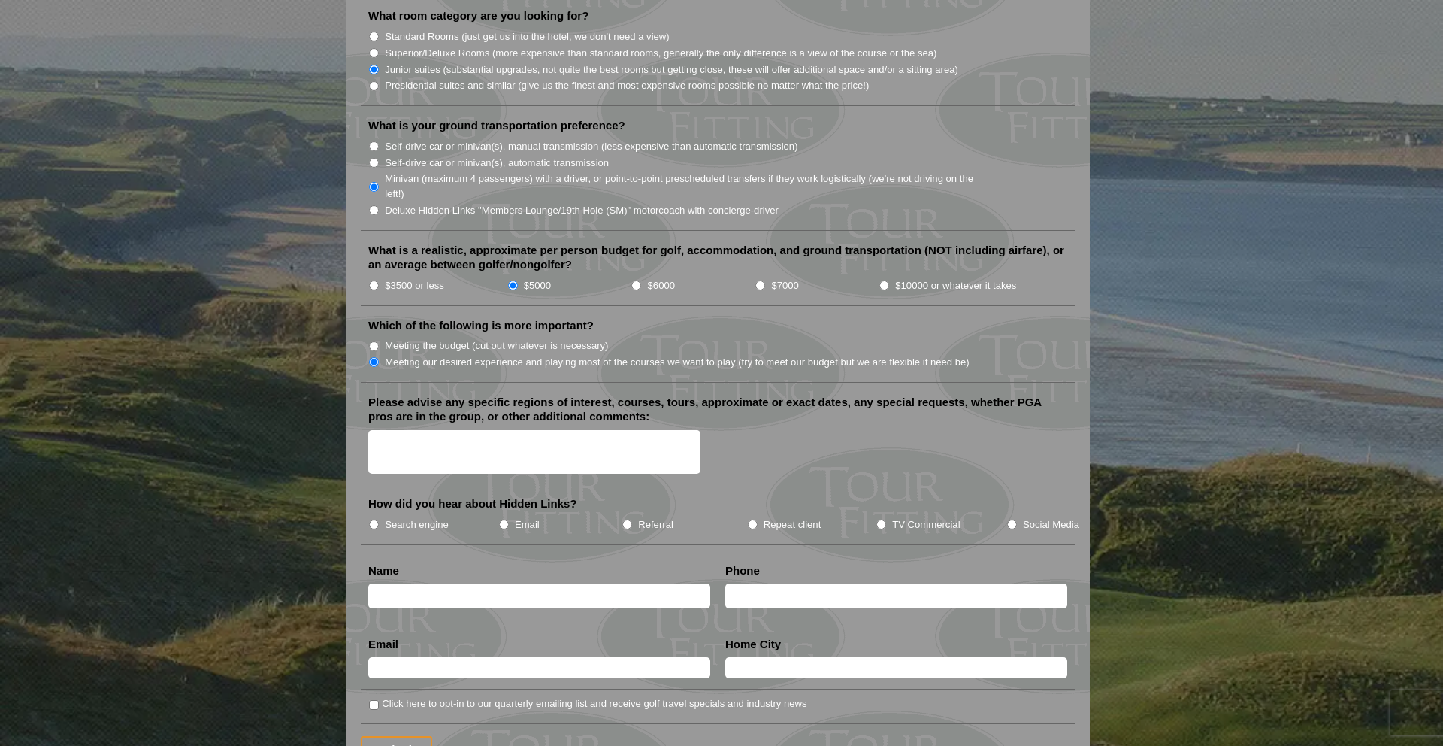
click at [437, 430] on textarea "Please advise any specific regions of interest, courses, tours, approximate or …" at bounding box center [534, 452] width 332 height 44
type textarea "Want to play St [PERSON_NAME] for sure and would like to stay in [GEOGRAPHIC_DA…"
click at [377, 516] on li "Search engine" at bounding box center [433, 524] width 130 height 17
click at [375, 519] on input "Search engine" at bounding box center [374, 524] width 10 height 10
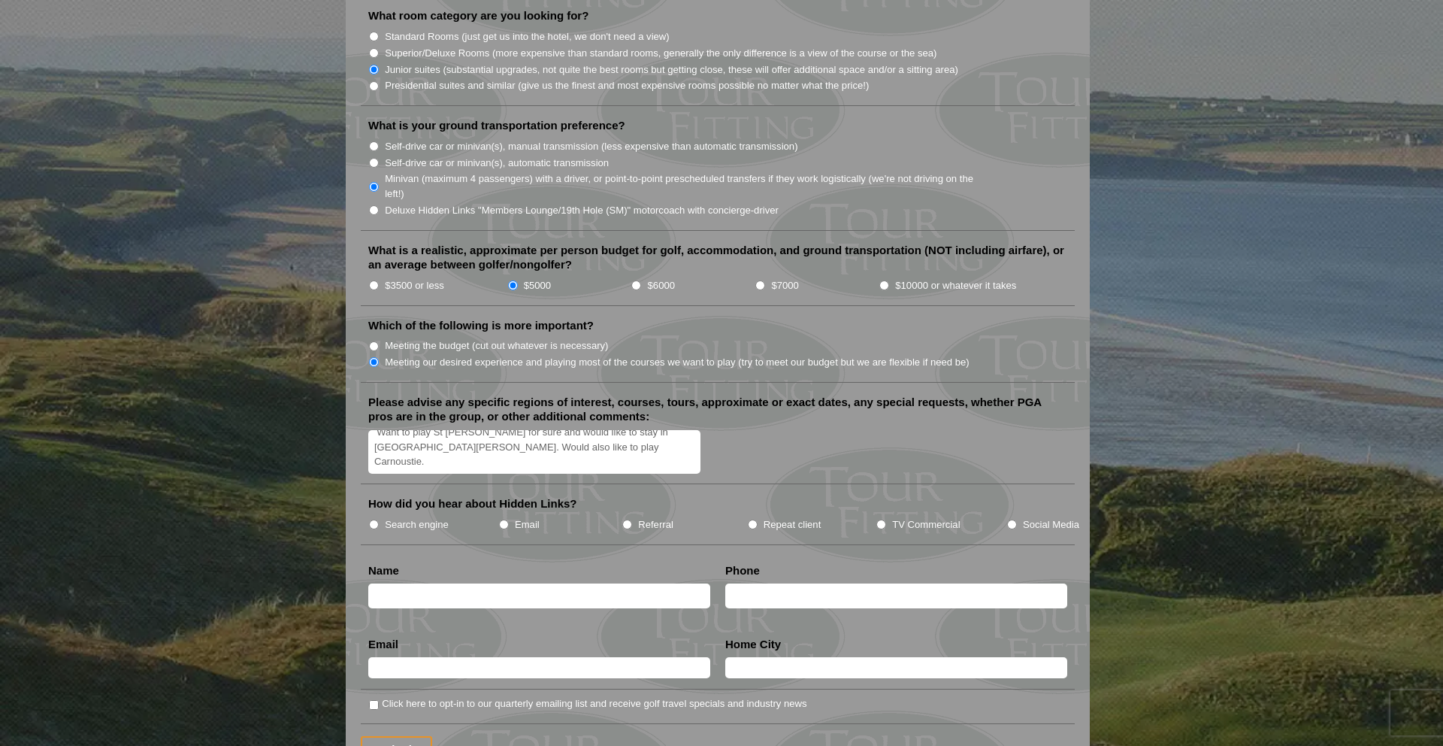
radio input "true"
click at [436, 583] on input "text" at bounding box center [539, 595] width 342 height 25
type input "[PERSON_NAME]"
type input "[PHONE_NUMBER]"
click at [403, 657] on input "text" at bounding box center [539, 667] width 342 height 21
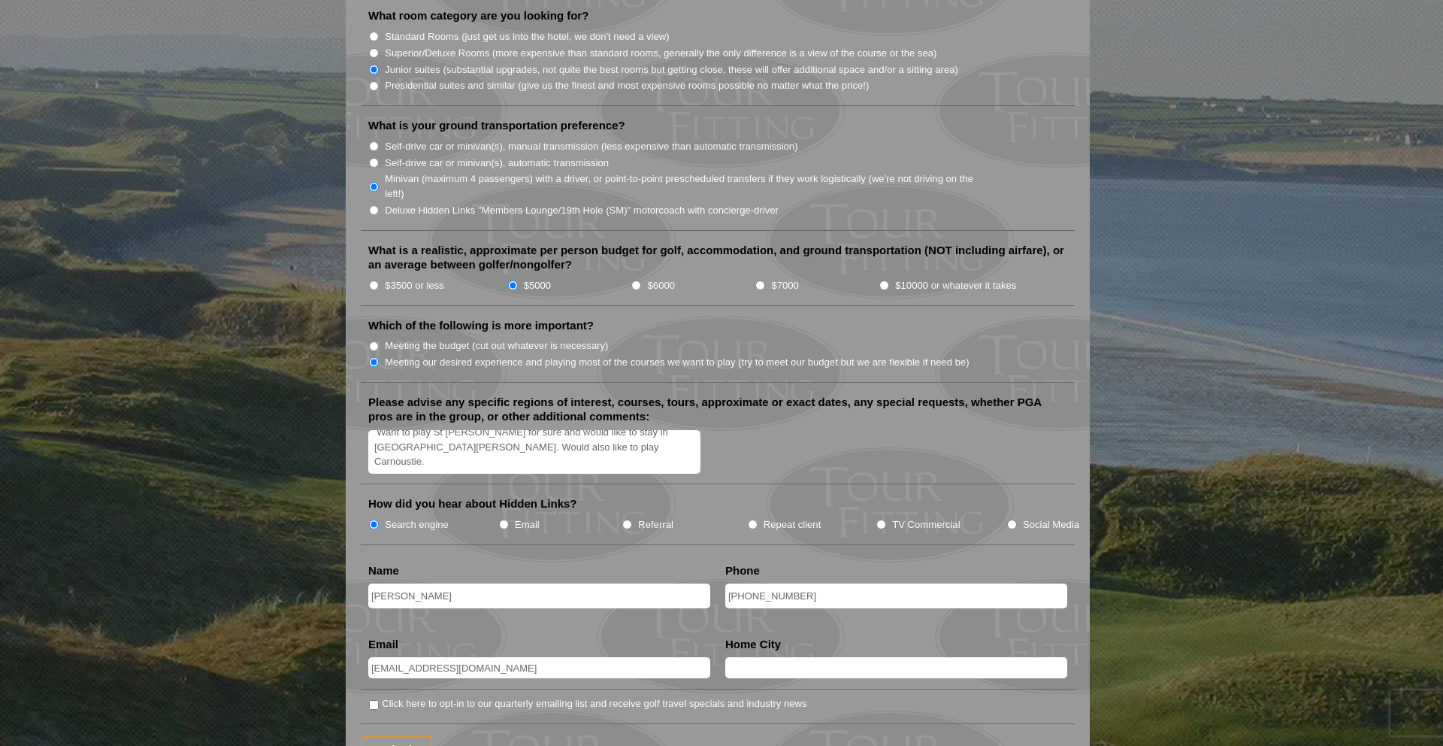
type input "[EMAIL_ADDRESS][DOMAIN_NAME]"
type input "Cabot, [GEOGRAPHIC_DATA], [GEOGRAPHIC_DATA]"
click at [376, 700] on input "Click here to opt-in to our quarterly emailing list and receive golf travel spe…" at bounding box center [374, 705] width 10 height 10
checkbox input "true"
click at [527, 444] on textarea "Want to play St [PERSON_NAME] for sure and would like to stay in [GEOGRAPHIC_DA…" at bounding box center [534, 452] width 332 height 44
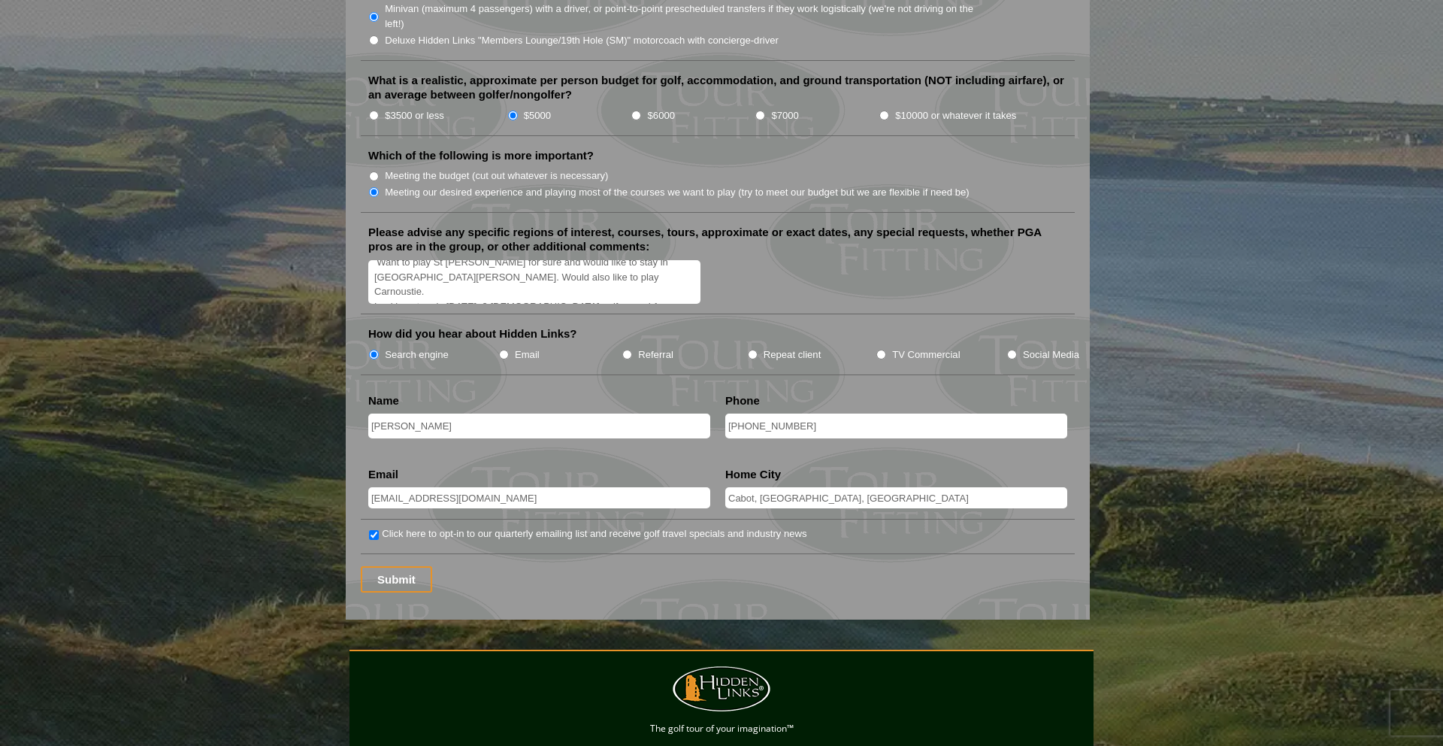
scroll to position [1702, 0]
type textarea "Want to play St [PERSON_NAME] for sure and would like to stay in [GEOGRAPHIC_DA…"
click at [398, 565] on input "Submit" at bounding box center [396, 578] width 71 height 26
